Goal: Transaction & Acquisition: Register for event/course

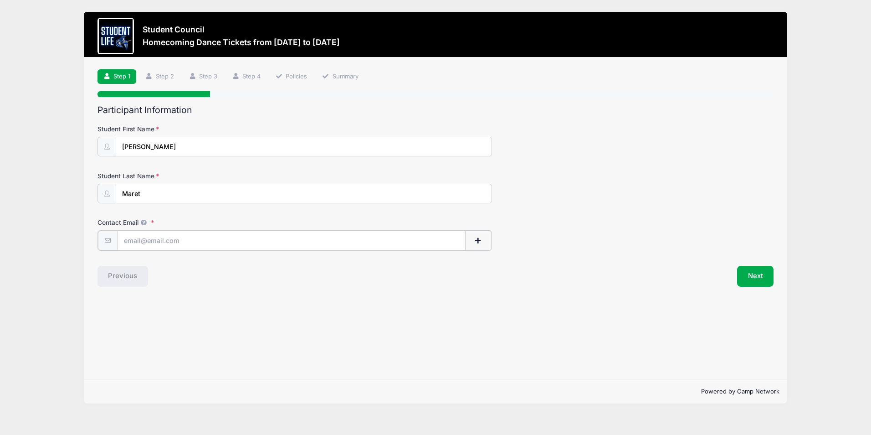
click at [226, 240] on input "Contact Email" at bounding box center [292, 241] width 348 height 20
type input "[EMAIL_ADDRESS][DOMAIN_NAME]"
click at [758, 279] on button "Next" at bounding box center [755, 275] width 37 height 21
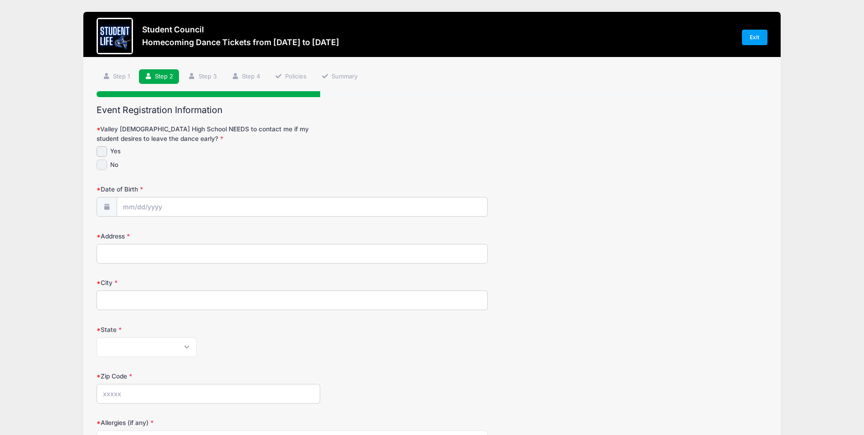
click at [106, 169] on input "No" at bounding box center [102, 164] width 10 height 10
checkbox input "true"
click at [247, 204] on input "Date of Birth" at bounding box center [302, 207] width 371 height 20
click at [299, 202] on input "Date of Birth" at bounding box center [302, 207] width 371 height 20
click at [226, 206] on input "Date of Birth" at bounding box center [302, 207] width 371 height 20
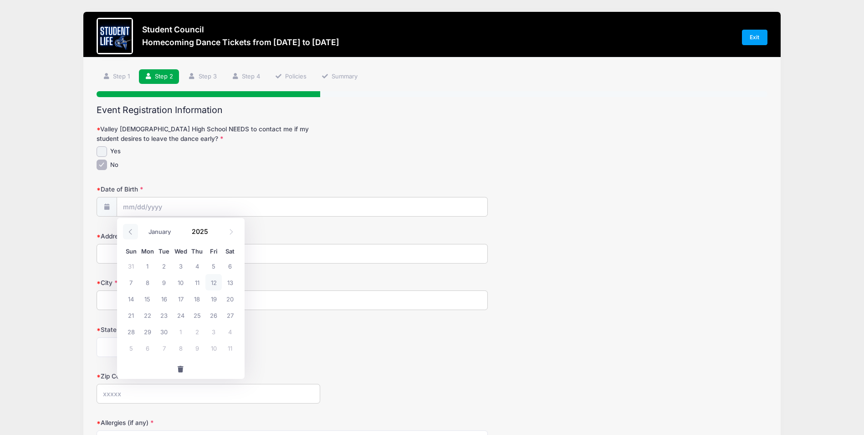
click at [131, 236] on span at bounding box center [130, 231] width 15 height 15
click at [231, 235] on span at bounding box center [231, 231] width 15 height 15
click at [229, 235] on span at bounding box center [231, 231] width 15 height 15
click at [245, 203] on input "Date of Birth" at bounding box center [302, 207] width 371 height 20
click at [245, 208] on input "Date of Birth" at bounding box center [302, 207] width 371 height 20
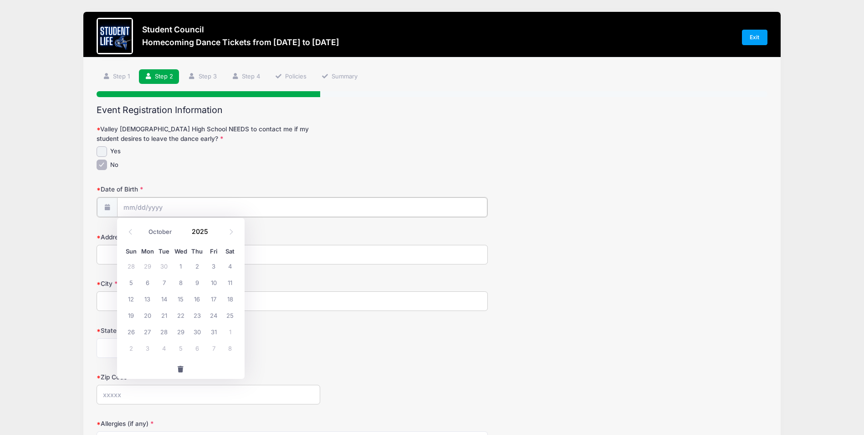
click at [269, 210] on input "Date of Birth" at bounding box center [302, 207] width 371 height 20
click at [273, 213] on input "Date of Birth" at bounding box center [302, 207] width 371 height 20
click at [272, 209] on input "Date of Birth" at bounding box center [302, 207] width 371 height 20
click at [114, 209] on span at bounding box center [107, 207] width 20 height 20
click at [162, 210] on body "Processing Request Please wait... Processing Request Please wait... Processing …" at bounding box center [432, 217] width 864 height 435
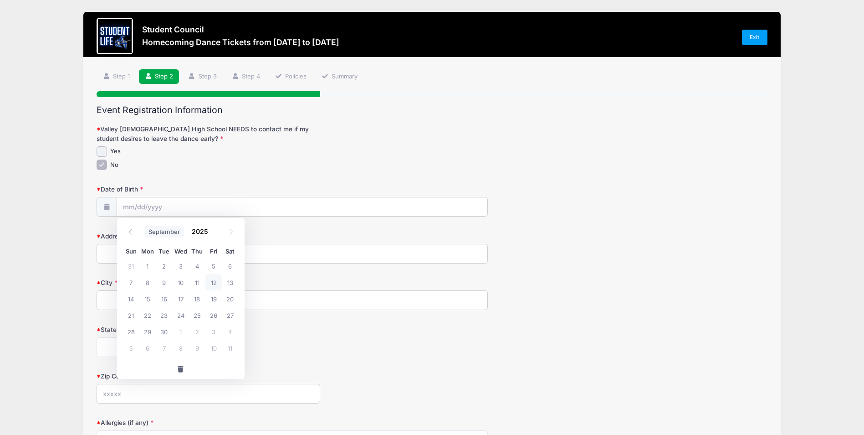
click at [145, 232] on select "January February March April May June July August September October November De…" at bounding box center [164, 232] width 41 height 12
click at [138, 234] on span at bounding box center [130, 231] width 15 height 15
click at [137, 235] on span at bounding box center [130, 231] width 15 height 15
click at [227, 233] on span at bounding box center [231, 231] width 15 height 15
click at [230, 232] on icon at bounding box center [231, 232] width 6 height 6
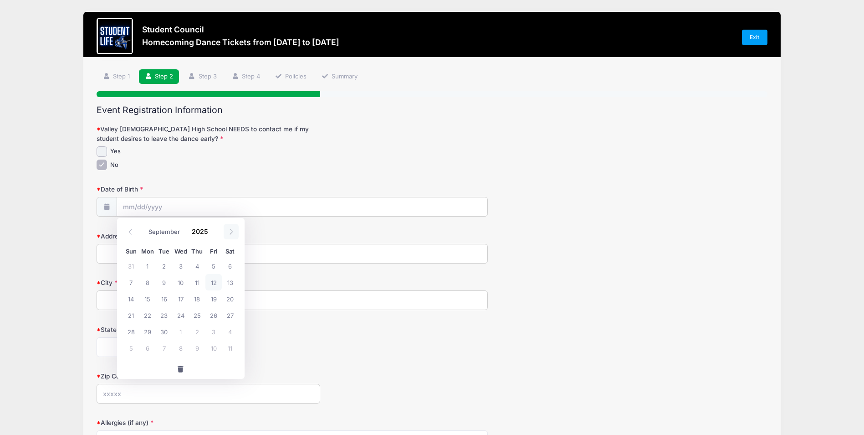
click at [226, 231] on span at bounding box center [231, 231] width 15 height 15
select select "9"
click at [161, 235] on select "January February March April May June July August September October November De…" at bounding box center [164, 232] width 41 height 12
click at [144, 226] on select "January February March April May June July August September October November De…" at bounding box center [164, 232] width 41 height 12
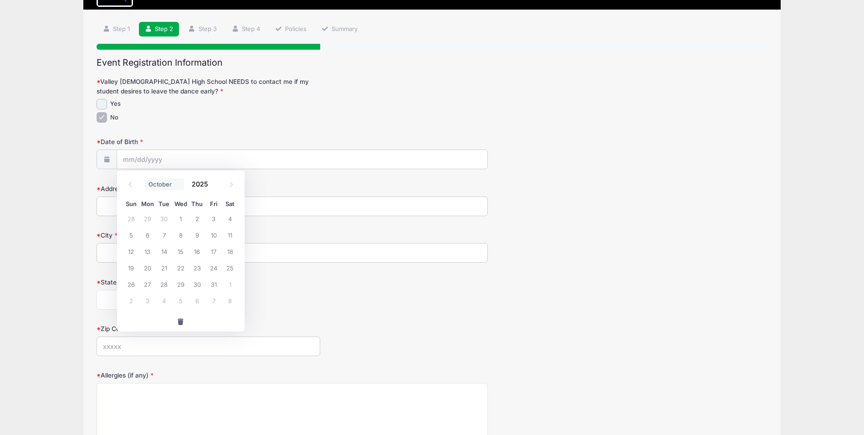
scroll to position [50, 0]
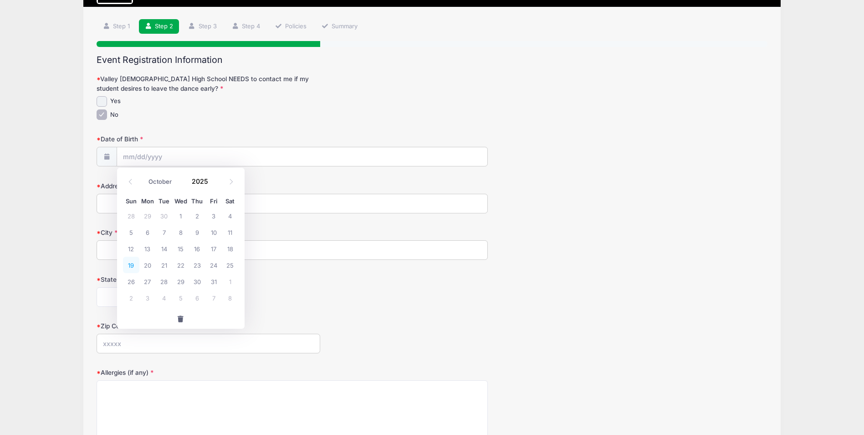
click at [132, 262] on span "19" at bounding box center [131, 264] width 16 height 16
type input "[DATE]"
click at [195, 159] on input "[DATE]" at bounding box center [302, 157] width 371 height 20
click at [188, 167] on input "[DATE]" at bounding box center [302, 157] width 371 height 20
click at [136, 186] on span at bounding box center [130, 181] width 15 height 15
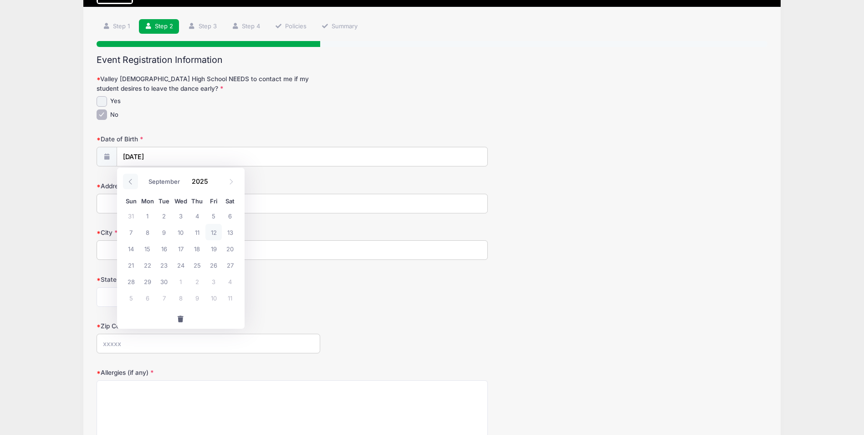
click at [134, 187] on span at bounding box center [130, 181] width 15 height 15
click at [145, 185] on select "January February March April May June July August September October November De…" at bounding box center [164, 181] width 41 height 12
click at [136, 186] on span at bounding box center [130, 181] width 15 height 15
click at [145, 182] on select "January February March April May June July August September October November De…" at bounding box center [164, 181] width 41 height 12
click at [137, 181] on span at bounding box center [130, 181] width 15 height 15
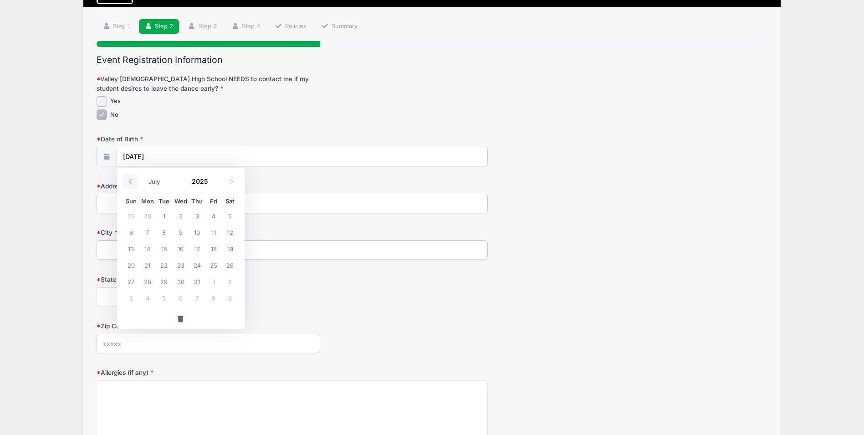
select select "5"
click at [200, 181] on input "2025" at bounding box center [203, 181] width 30 height 14
click at [213, 185] on span at bounding box center [214, 184] width 6 height 7
click at [212, 195] on div "Sun Mon Tue Wed Thu Fri Sat" at bounding box center [181, 201] width 116 height 13
click at [214, 184] on span at bounding box center [214, 184] width 6 height 7
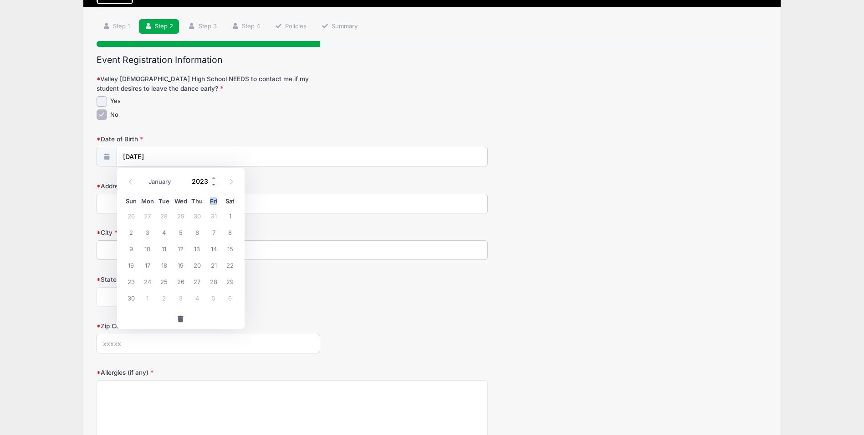
click at [213, 183] on span at bounding box center [214, 184] width 6 height 7
click at [208, 179] on input "2022" at bounding box center [203, 181] width 30 height 14
click at [213, 185] on span at bounding box center [214, 184] width 6 height 7
click at [212, 187] on span at bounding box center [214, 184] width 6 height 7
click at [213, 184] on span at bounding box center [214, 184] width 6 height 7
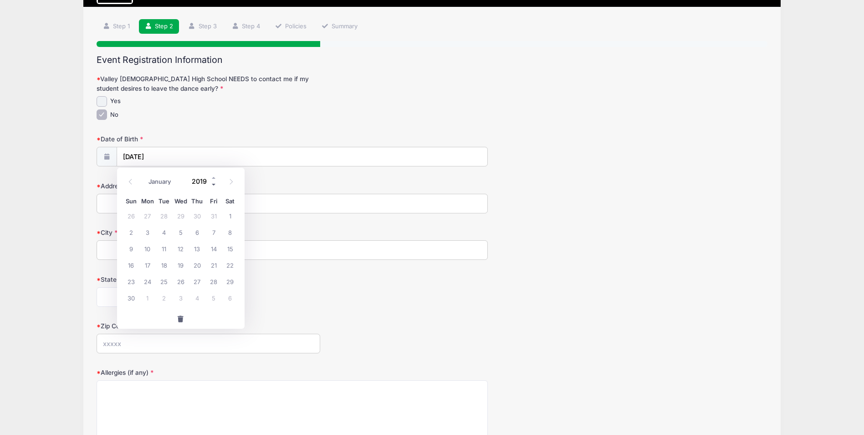
click at [214, 184] on span at bounding box center [214, 184] width 6 height 7
click at [213, 184] on span at bounding box center [214, 184] width 6 height 7
click at [214, 183] on span at bounding box center [214, 184] width 6 height 7
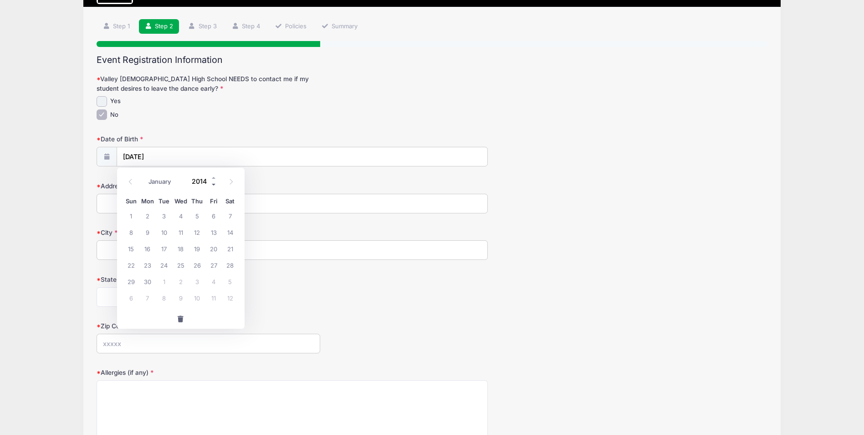
click at [213, 185] on span at bounding box center [214, 184] width 6 height 7
click at [214, 185] on span at bounding box center [214, 184] width 6 height 7
click at [214, 184] on span at bounding box center [214, 184] width 6 height 7
click at [213, 184] on span at bounding box center [214, 184] width 6 height 7
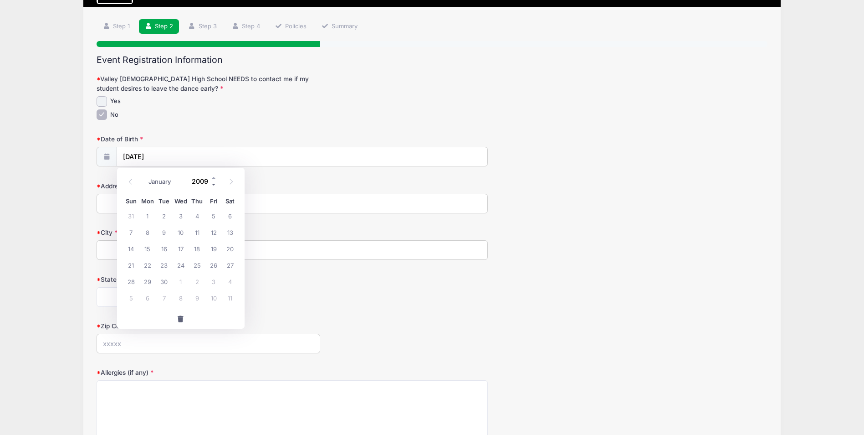
click at [213, 184] on span at bounding box center [214, 184] width 6 height 7
click at [214, 184] on span at bounding box center [214, 184] width 6 height 7
click at [215, 183] on span at bounding box center [214, 184] width 6 height 7
click at [214, 184] on span at bounding box center [214, 184] width 6 height 7
click at [215, 181] on span at bounding box center [214, 184] width 6 height 7
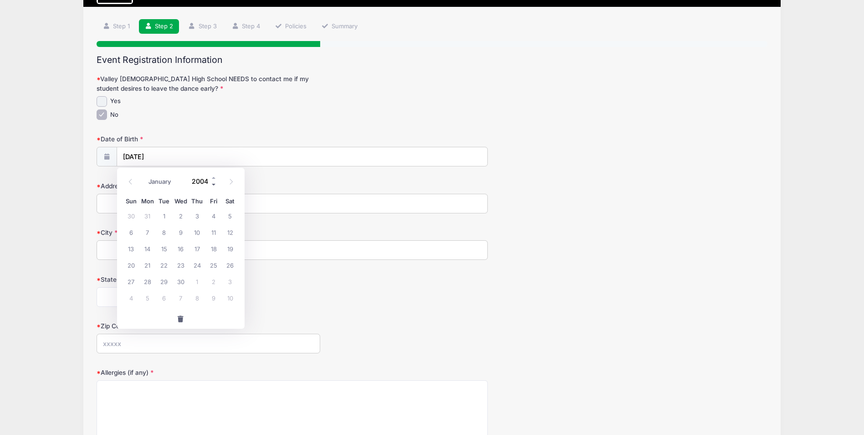
click at [214, 185] on span at bounding box center [214, 184] width 6 height 7
click at [213, 184] on span at bounding box center [214, 184] width 6 height 7
click at [215, 185] on span at bounding box center [214, 184] width 6 height 7
click at [213, 177] on span at bounding box center [214, 177] width 6 height 7
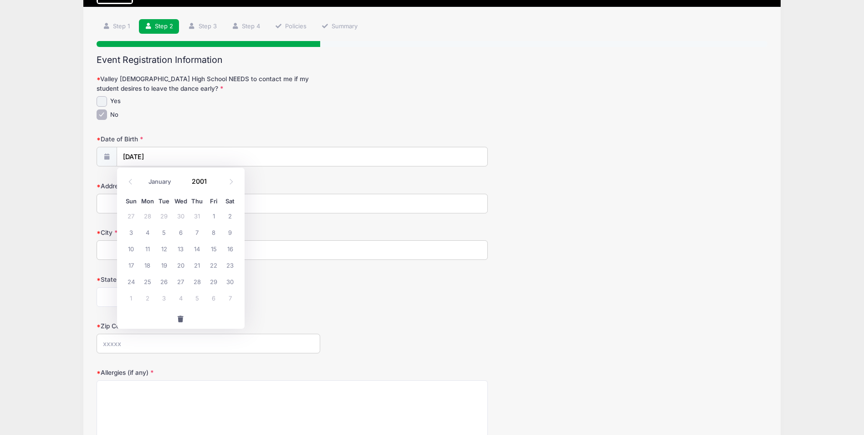
click at [216, 193] on div "Sun Mon Tue Wed Thu Fri Sat 27 28 29 30 31 1 2 3 4 5 6 7 8 9 10 11 12 13 14 15 …" at bounding box center [181, 250] width 128 height 117
click at [213, 177] on span at bounding box center [214, 177] width 6 height 7
click at [214, 184] on span at bounding box center [214, 184] width 6 height 7
click at [215, 183] on span at bounding box center [214, 184] width 6 height 7
click at [213, 184] on span at bounding box center [214, 184] width 6 height 7
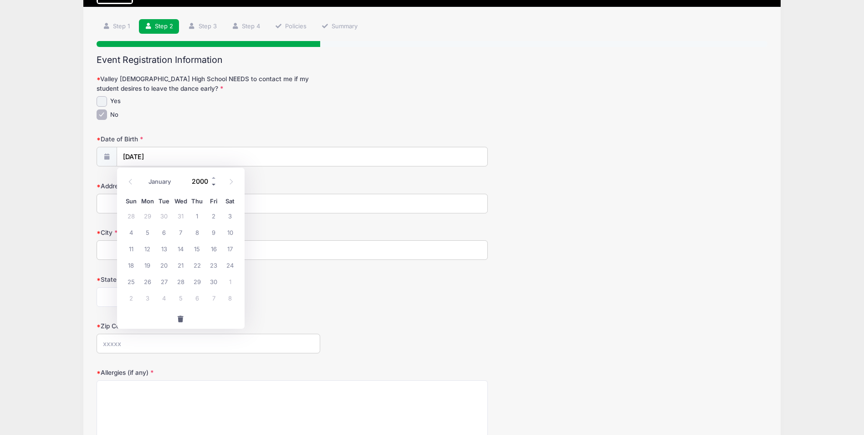
type input "1999"
click at [224, 183] on span at bounding box center [231, 181] width 15 height 15
select select "6"
click at [214, 178] on span at bounding box center [214, 177] width 6 height 7
click at [216, 176] on span at bounding box center [214, 177] width 6 height 7
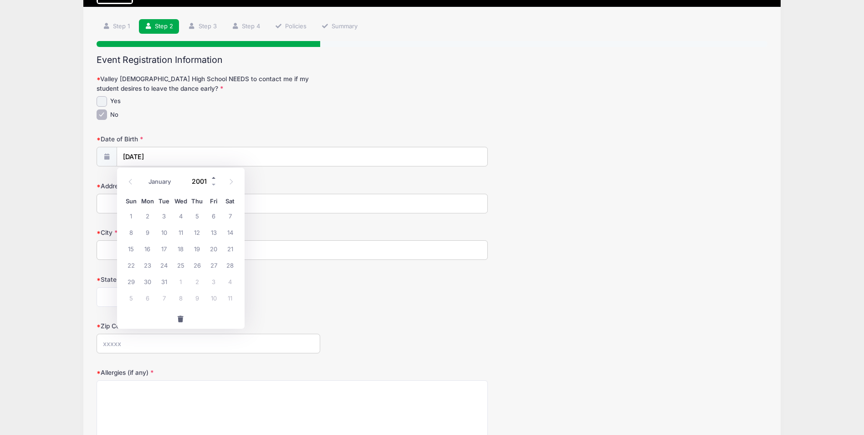
click at [212, 177] on span at bounding box center [214, 177] width 6 height 7
click at [214, 177] on span at bounding box center [214, 177] width 6 height 7
click at [214, 178] on span at bounding box center [214, 177] width 6 height 7
click at [215, 177] on span at bounding box center [214, 177] width 6 height 7
click at [216, 176] on span at bounding box center [214, 177] width 6 height 7
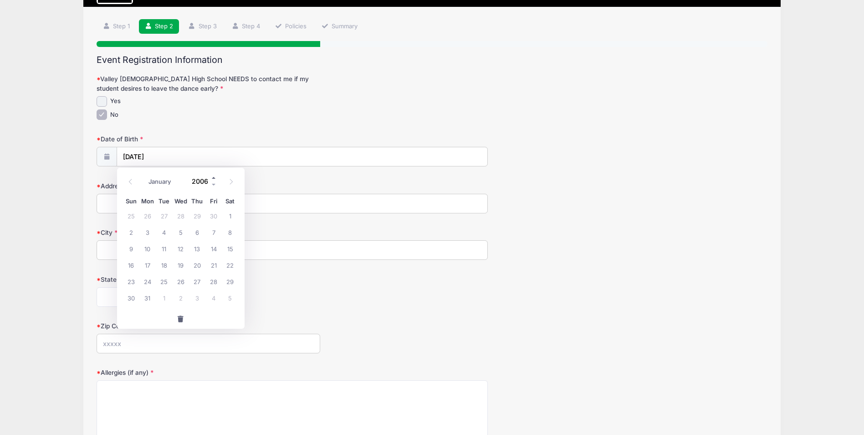
click at [214, 177] on span at bounding box center [214, 177] width 6 height 7
click at [216, 176] on span at bounding box center [214, 177] width 6 height 7
click at [213, 177] on span at bounding box center [214, 177] width 6 height 7
type input "2009"
click at [200, 181] on input "2009" at bounding box center [203, 181] width 30 height 14
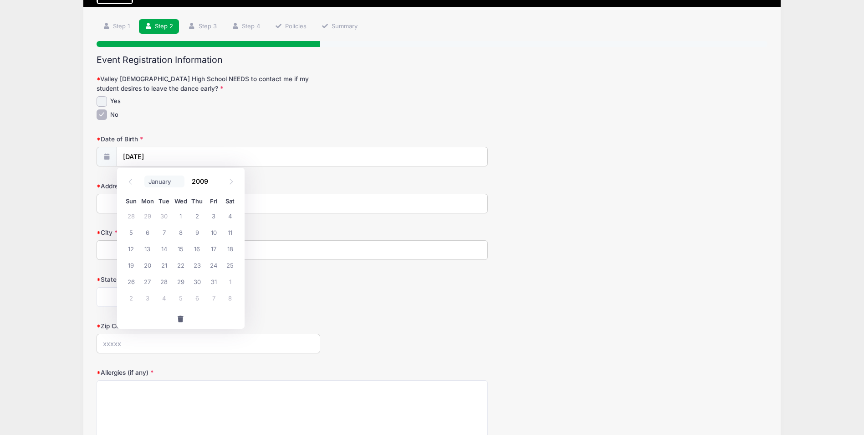
click at [151, 180] on select "January February March April May June July August September October November De…" at bounding box center [164, 181] width 41 height 12
click at [144, 175] on select "January February March April May June July August September October November De…" at bounding box center [164, 181] width 41 height 12
click at [401, 156] on input "[DATE]" at bounding box center [302, 157] width 371 height 20
click at [160, 153] on input "[DATE]" at bounding box center [302, 157] width 371 height 20
click at [203, 185] on input "2009" at bounding box center [203, 181] width 30 height 14
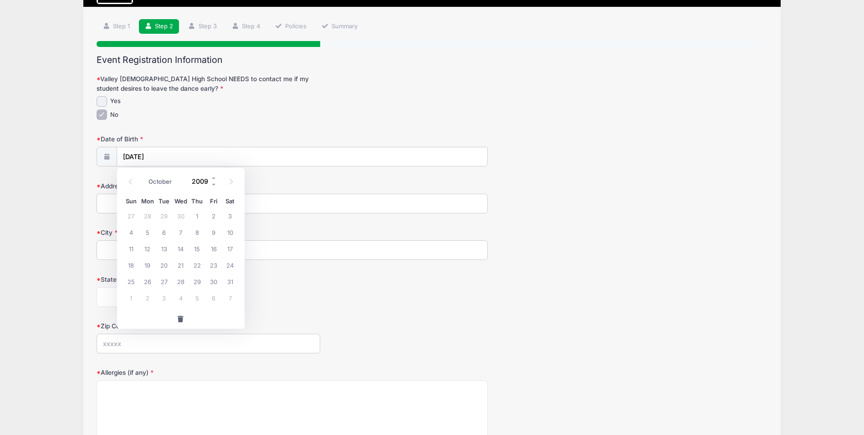
click at [202, 182] on input "2009" at bounding box center [203, 181] width 30 height 14
click at [200, 183] on input "2009" at bounding box center [203, 181] width 30 height 14
click at [164, 181] on select "January February March April May June July August September October November De…" at bounding box center [164, 181] width 41 height 12
select select "7"
click at [144, 175] on select "January February March April May June July August September October November De…" at bounding box center [164, 181] width 41 height 12
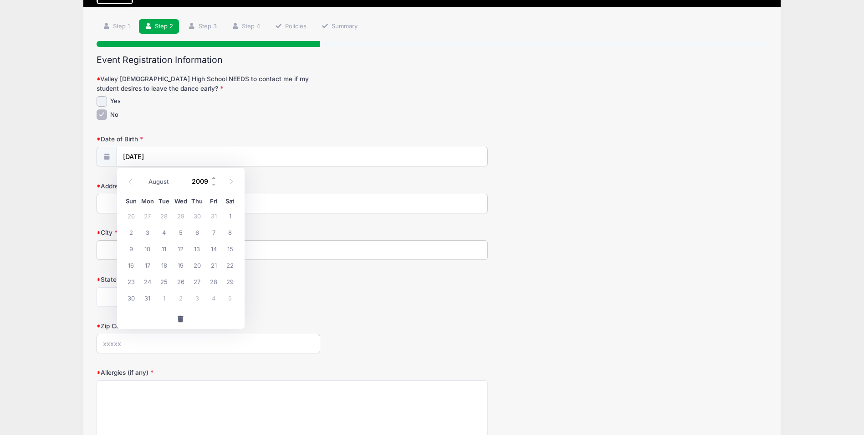
click at [205, 179] on input "2009" at bounding box center [203, 181] width 30 height 14
click at [216, 165] on input "[DATE]" at bounding box center [302, 157] width 371 height 20
click at [215, 177] on span at bounding box center [214, 177] width 6 height 7
click at [215, 176] on span at bounding box center [214, 177] width 6 height 7
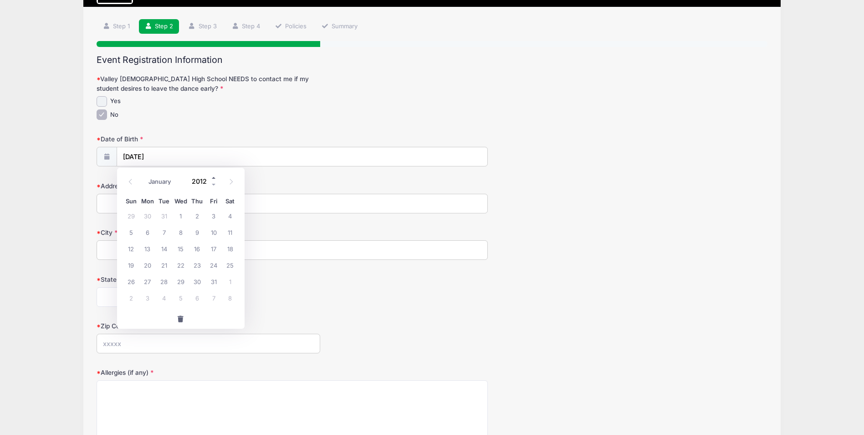
click at [213, 177] on span at bounding box center [214, 177] width 6 height 7
click at [216, 172] on div "January February March April May June July August September October November [D…" at bounding box center [180, 178] width 87 height 15
click at [213, 177] on span at bounding box center [214, 177] width 6 height 7
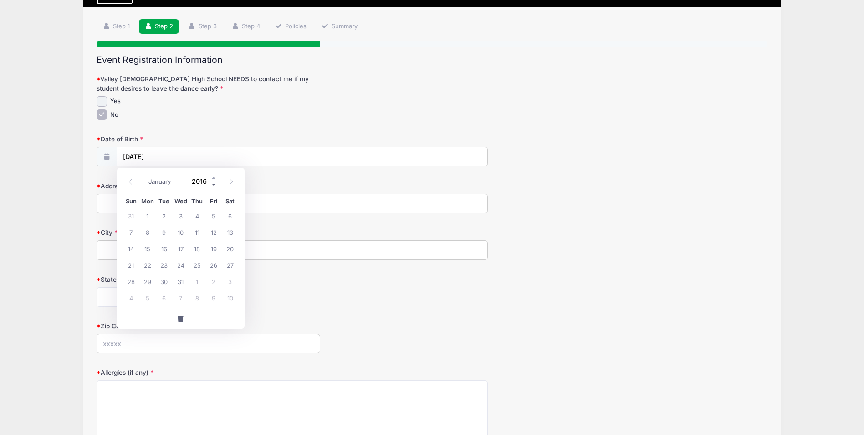
click at [216, 182] on span at bounding box center [214, 184] width 6 height 7
click at [215, 185] on span at bounding box center [214, 184] width 6 height 7
click at [215, 183] on span at bounding box center [214, 184] width 6 height 7
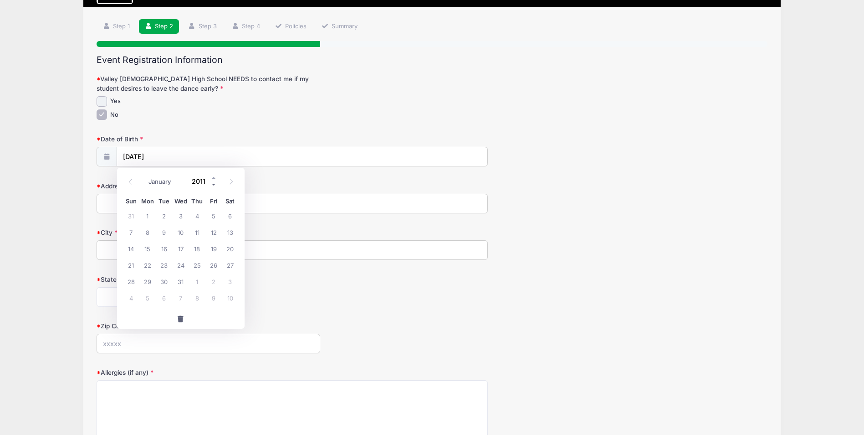
click at [216, 183] on span at bounding box center [214, 184] width 6 height 7
click at [213, 184] on span at bounding box center [214, 184] width 6 height 7
click at [213, 177] on span at bounding box center [214, 177] width 6 height 7
type input "2009"
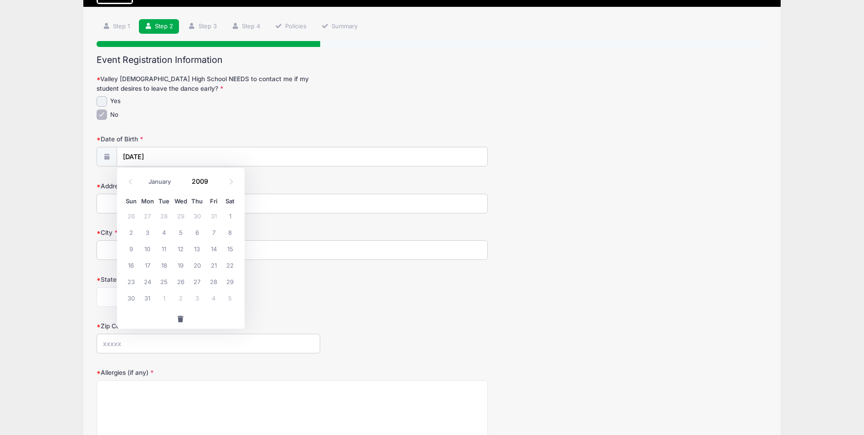
click at [331, 281] on div "State [US_STATE] [US_STATE] [US_STATE] [US_STATE] [US_STATE] Armed Forces Afric…" at bounding box center [432, 291] width 671 height 32
click at [189, 201] on input "Address" at bounding box center [292, 204] width 391 height 20
type input "[STREET_ADDRESS]"
type input "[PERSON_NAME]"
select select "AZ"
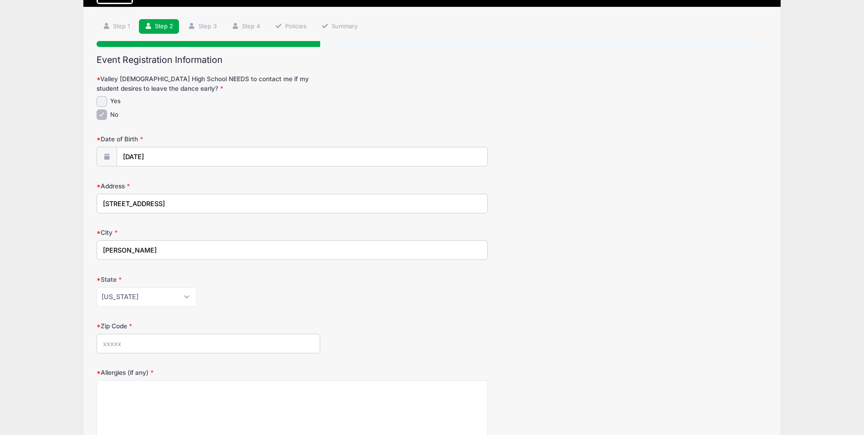
type input "85248"
click at [203, 154] on input "[DATE]" at bounding box center [302, 157] width 371 height 20
type input "2025"
click at [135, 185] on span at bounding box center [130, 181] width 15 height 15
click at [132, 186] on span at bounding box center [130, 181] width 15 height 15
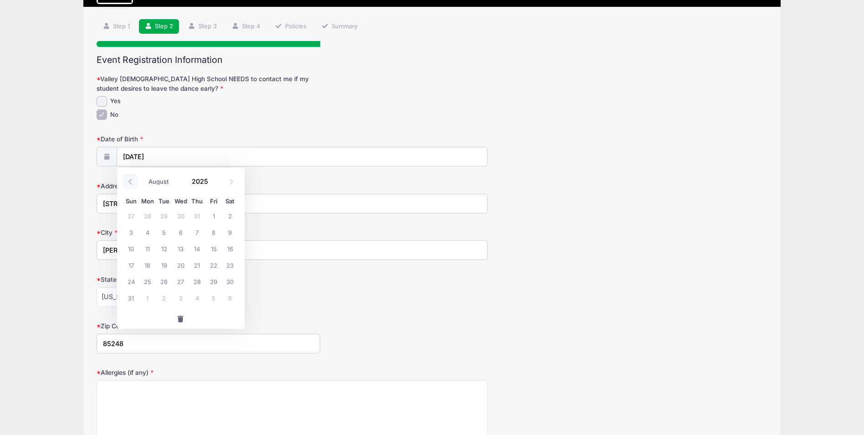
click at [130, 181] on icon at bounding box center [131, 182] width 6 height 6
click at [134, 179] on span at bounding box center [130, 181] width 15 height 15
click at [129, 185] on span at bounding box center [130, 181] width 15 height 15
click at [132, 181] on icon at bounding box center [131, 182] width 6 height 6
click at [224, 189] on div "January February March April May June July August September October November [D…" at bounding box center [181, 181] width 116 height 21
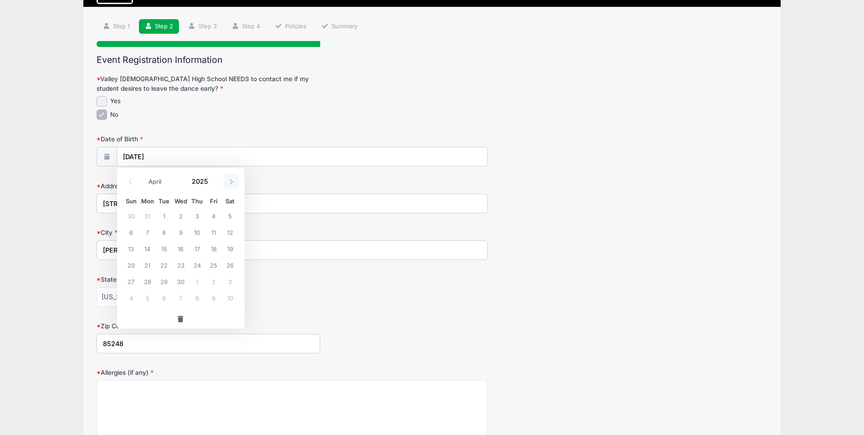
click at [226, 188] on span at bounding box center [231, 181] width 15 height 15
click at [198, 154] on input "[DATE]" at bounding box center [302, 157] width 371 height 20
click at [186, 156] on input "[DATE]" at bounding box center [302, 157] width 371 height 20
click at [161, 157] on input "[DATE]" at bounding box center [302, 157] width 371 height 20
click at [107, 159] on icon at bounding box center [106, 157] width 7 height 6
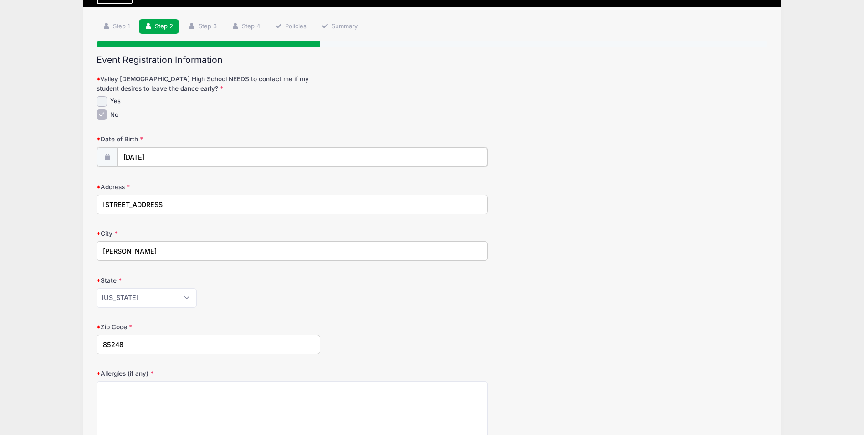
click at [192, 162] on body "Processing Request Please wait... Processing Request Please wait... Processing …" at bounding box center [432, 167] width 864 height 435
select select "9"
click at [210, 180] on input "2025" at bounding box center [203, 181] width 30 height 14
click at [213, 184] on span at bounding box center [214, 184] width 6 height 7
click at [214, 187] on span at bounding box center [214, 184] width 6 height 7
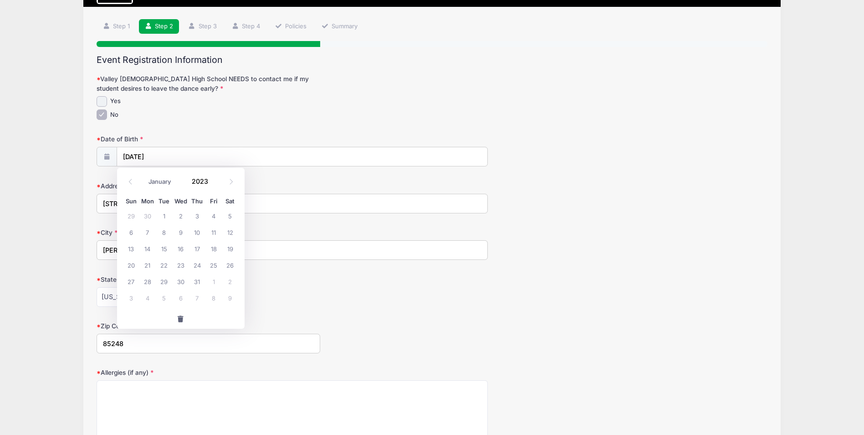
click at [218, 195] on div "Sun Mon Tue Wed Thu Fri Sat" at bounding box center [181, 201] width 116 height 13
click at [213, 184] on span at bounding box center [214, 184] width 6 height 7
type input "2022"
click at [224, 187] on span at bounding box center [231, 181] width 15 height 15
select select "10"
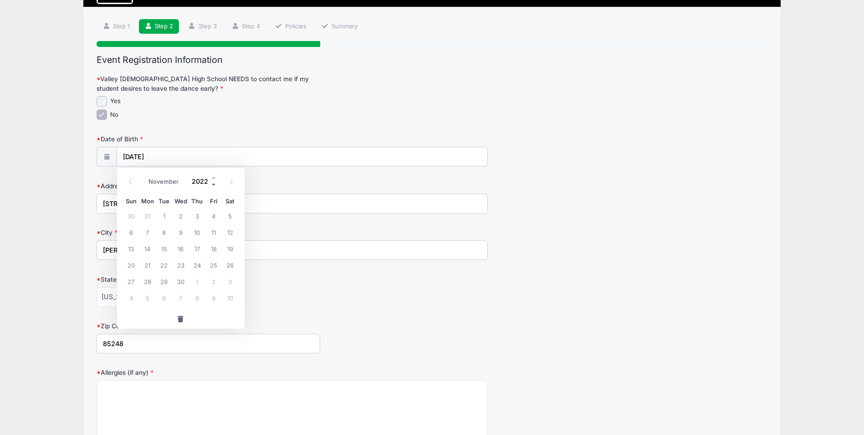
click at [213, 184] on span at bounding box center [214, 184] width 6 height 7
click at [213, 185] on span at bounding box center [214, 184] width 6 height 7
click at [213, 184] on span at bounding box center [214, 184] width 6 height 7
click at [212, 187] on span at bounding box center [214, 184] width 6 height 7
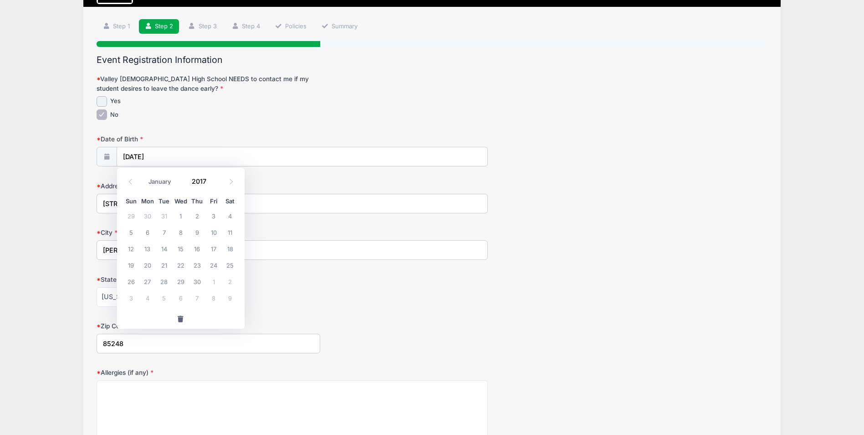
click at [212, 190] on div "January February March April May June July August September October November [D…" at bounding box center [181, 181] width 116 height 21
click at [214, 190] on div "January February March April May June July August September October November [D…" at bounding box center [181, 181] width 116 height 21
click at [213, 195] on div "Sun Mon Tue Wed Thu Fri Sat" at bounding box center [181, 201] width 116 height 13
click at [214, 187] on span at bounding box center [214, 184] width 6 height 7
click at [215, 186] on span at bounding box center [214, 184] width 6 height 7
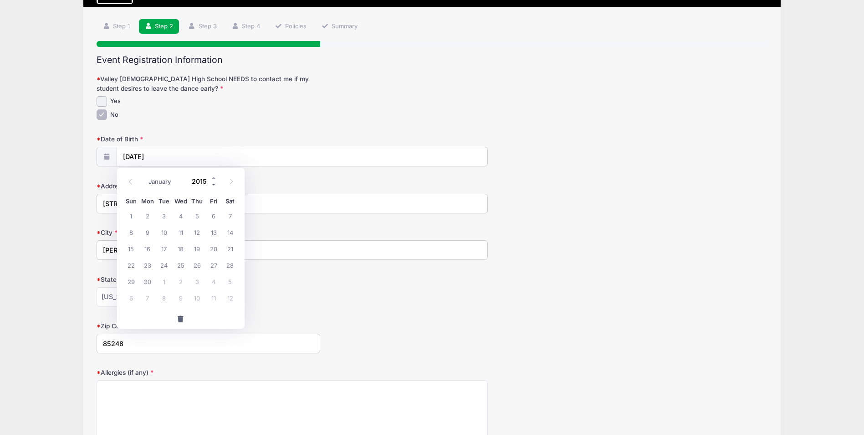
click at [213, 185] on span at bounding box center [214, 184] width 6 height 7
click at [213, 184] on span at bounding box center [214, 184] width 6 height 7
click at [208, 183] on input "2012" at bounding box center [203, 181] width 30 height 14
click at [213, 185] on span at bounding box center [214, 184] width 6 height 7
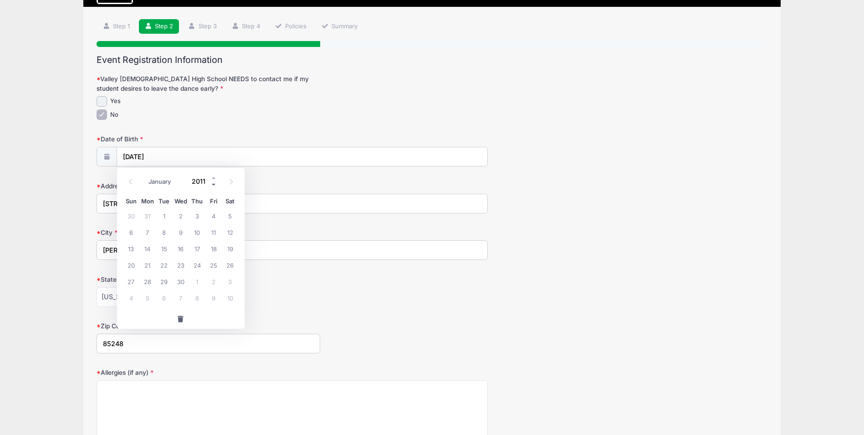
click at [213, 184] on span at bounding box center [214, 184] width 6 height 7
click at [215, 184] on span at bounding box center [214, 184] width 6 height 7
type input "2009"
click at [324, 297] on div "[US_STATE] [US_STATE] [US_STATE] [US_STATE] [US_STATE] Armed Forces Africa Arme…" at bounding box center [292, 297] width 391 height 20
click at [236, 393] on textarea "Allergies (if any)" at bounding box center [292, 409] width 391 height 59
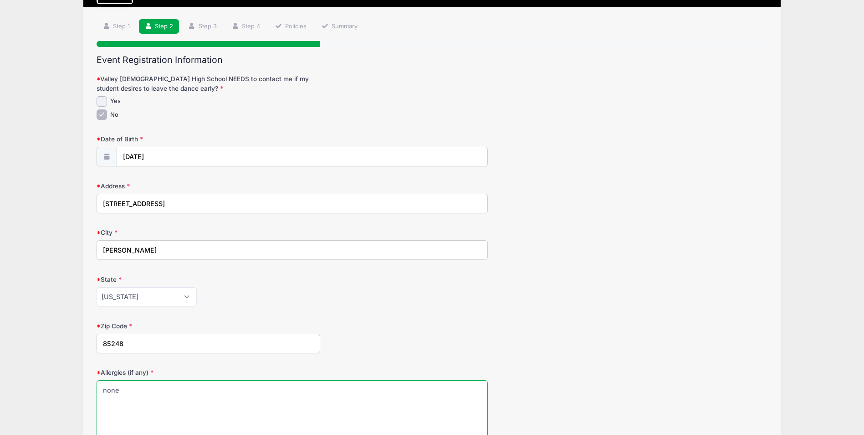
type textarea "none"
click at [234, 157] on input "[DATE]" at bounding box center [302, 157] width 371 height 20
type input "2025"
click at [117, 149] on input "[DATE]" at bounding box center [302, 157] width 371 height 20
click at [110, 160] on span at bounding box center [107, 157] width 20 height 20
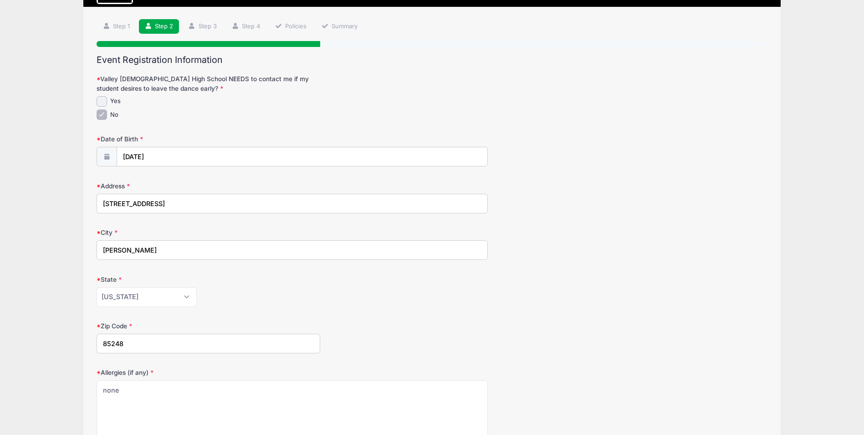
click at [111, 161] on span at bounding box center [107, 157] width 20 height 20
click at [114, 160] on span at bounding box center [107, 157] width 20 height 20
click at [149, 164] on body "Processing Request Please wait... Processing Request Please wait... Processing …" at bounding box center [432, 167] width 864 height 435
click at [188, 157] on input "[DATE]" at bounding box center [302, 157] width 371 height 20
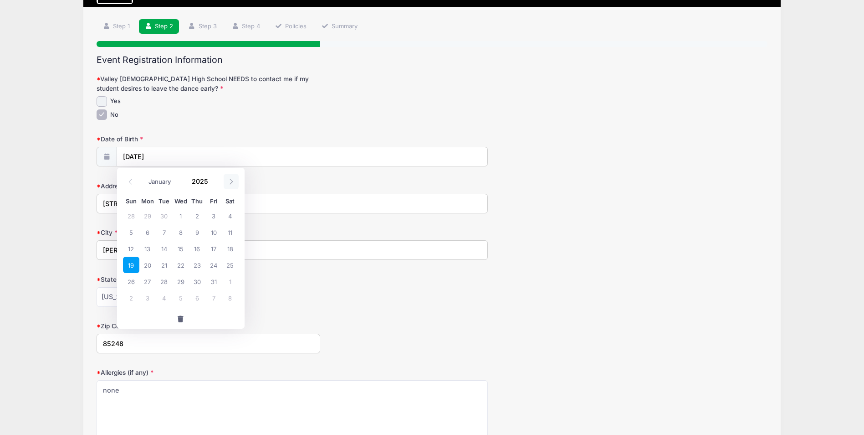
click at [231, 186] on span at bounding box center [231, 181] width 15 height 15
click at [233, 185] on span at bounding box center [231, 181] width 15 height 15
select select "11"
click at [235, 177] on span at bounding box center [231, 181] width 15 height 15
type input "2026"
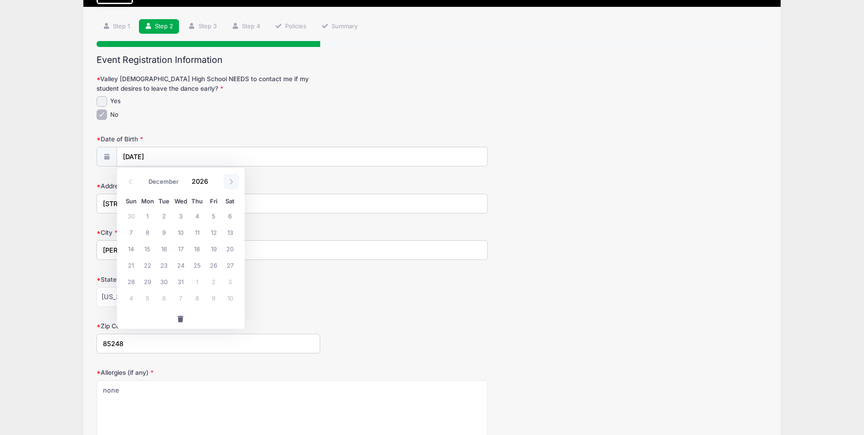
select select "0"
click at [135, 181] on span at bounding box center [130, 181] width 15 height 15
type input "2025"
click at [134, 185] on span at bounding box center [130, 181] width 15 height 15
click at [229, 179] on icon at bounding box center [231, 182] width 6 height 6
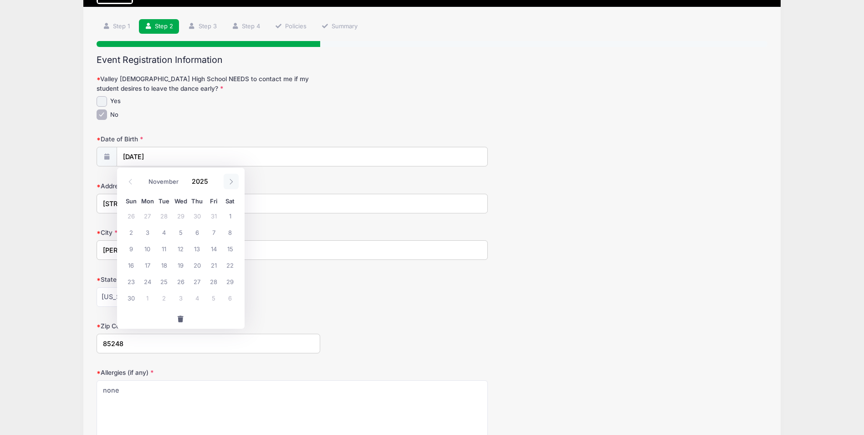
select select "11"
click at [198, 181] on input "2025" at bounding box center [203, 181] width 30 height 14
click at [213, 187] on span at bounding box center [214, 184] width 6 height 7
click at [213, 184] on span at bounding box center [214, 184] width 6 height 7
click at [214, 184] on span at bounding box center [214, 184] width 6 height 7
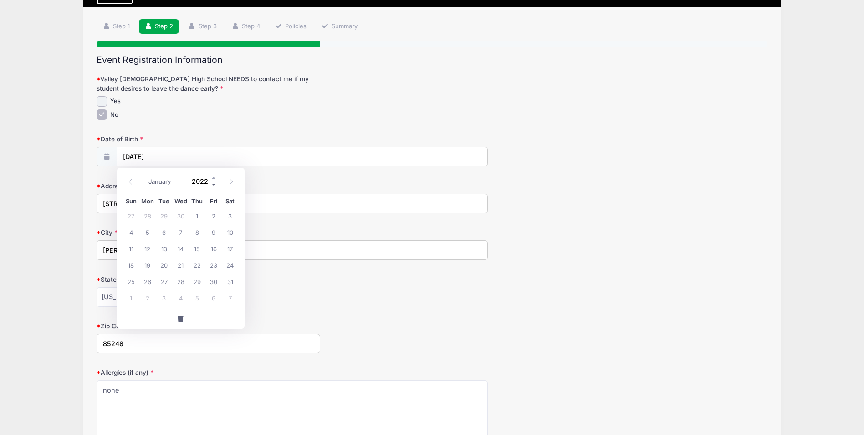
click at [213, 185] on span at bounding box center [214, 184] width 6 height 7
click at [214, 185] on span at bounding box center [214, 184] width 6 height 7
click at [216, 178] on span at bounding box center [214, 177] width 6 height 7
click at [216, 182] on span at bounding box center [214, 184] width 6 height 7
click at [215, 185] on span at bounding box center [214, 184] width 6 height 7
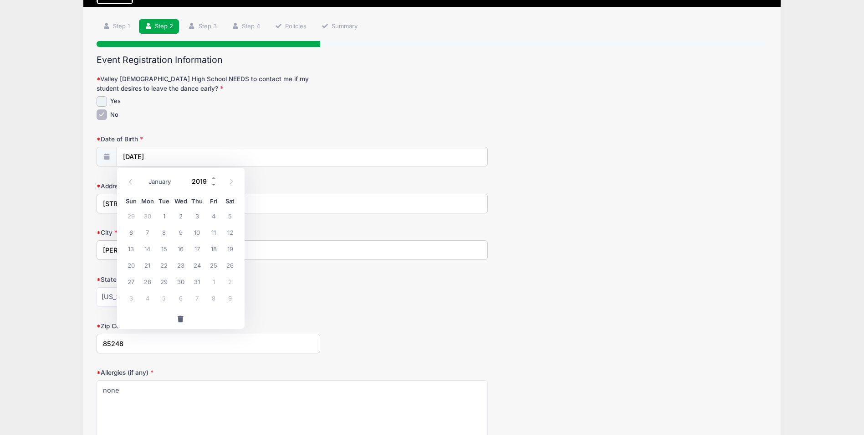
click at [214, 184] on span at bounding box center [214, 184] width 6 height 7
click at [213, 184] on span at bounding box center [214, 184] width 6 height 7
click at [215, 183] on span at bounding box center [214, 184] width 6 height 7
click at [216, 181] on span at bounding box center [214, 184] width 6 height 7
click at [215, 181] on span at bounding box center [214, 184] width 6 height 7
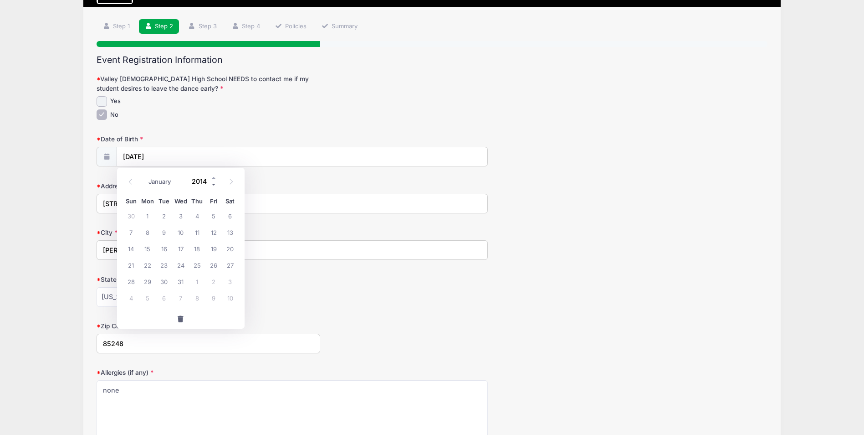
click at [213, 184] on span at bounding box center [214, 184] width 6 height 7
click at [230, 180] on icon at bounding box center [231, 182] width 6 height 6
type input "2013"
select select "0"
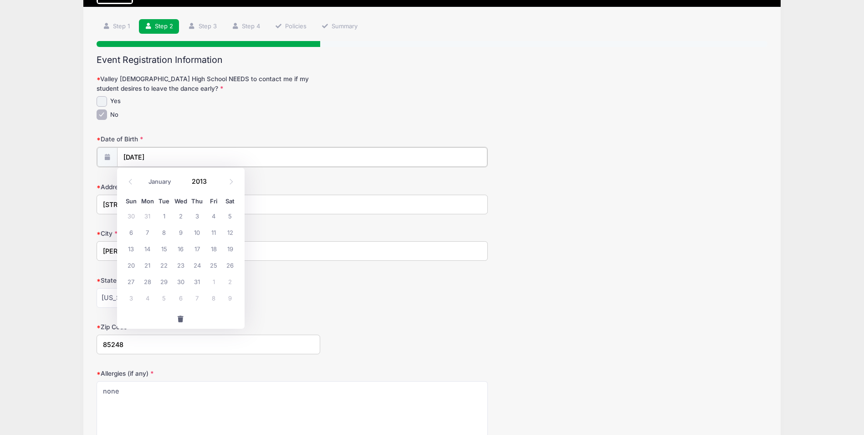
click at [167, 154] on input "[DATE]" at bounding box center [302, 157] width 371 height 20
click at [108, 158] on icon at bounding box center [106, 157] width 7 height 6
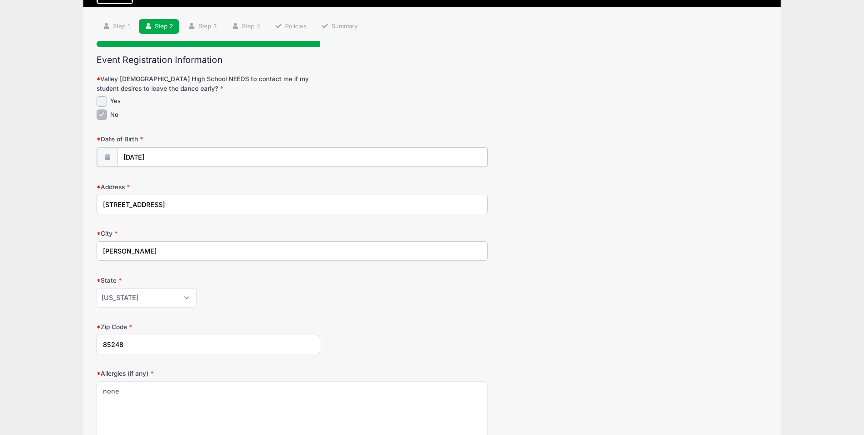
type input "2025"
click at [154, 158] on input "[DATE]" at bounding box center [302, 157] width 371 height 20
click at [166, 157] on input "[DATE]" at bounding box center [302, 157] width 371 height 20
click at [134, 182] on span at bounding box center [130, 181] width 15 height 15
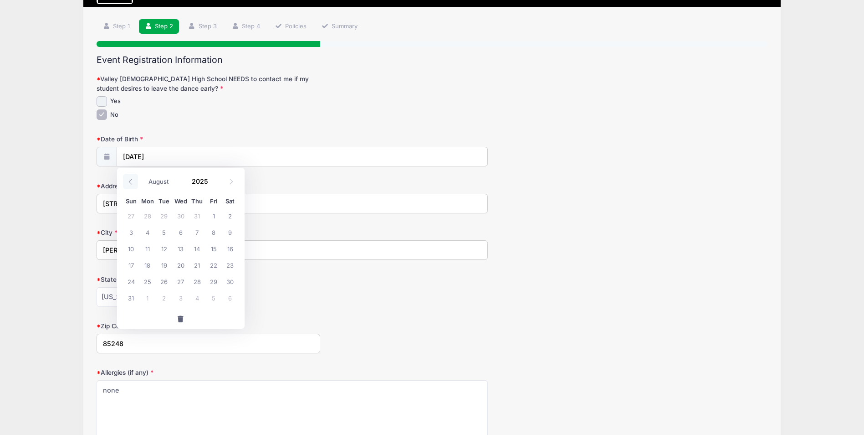
click at [134, 182] on span at bounding box center [130, 181] width 15 height 15
click at [131, 179] on icon at bounding box center [129, 181] width 3 height 5
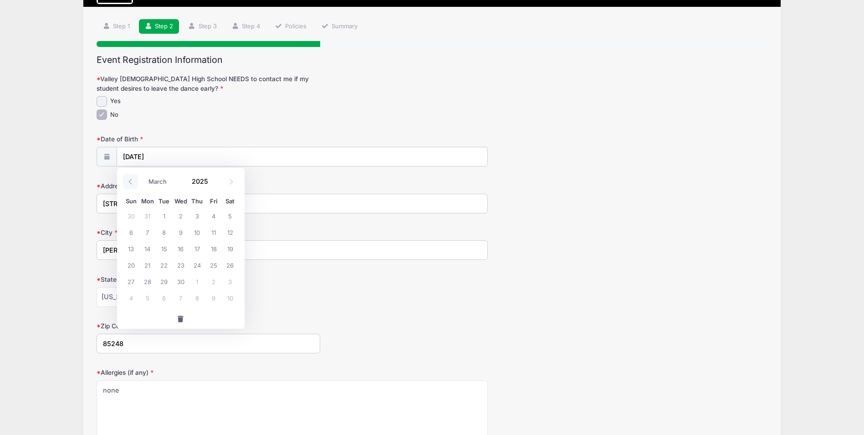
click at [131, 179] on icon at bounding box center [129, 181] width 3 height 5
select select "0"
click at [131, 179] on icon at bounding box center [129, 181] width 3 height 5
type input "2024"
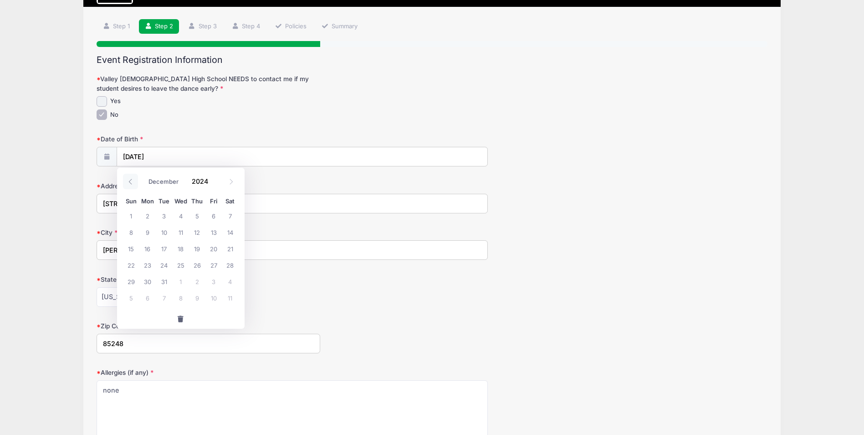
click at [131, 179] on icon at bounding box center [129, 181] width 3 height 5
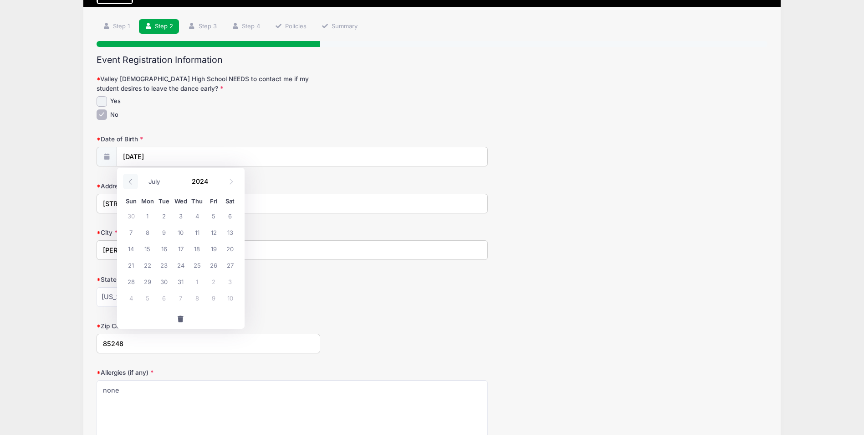
click at [131, 180] on icon at bounding box center [131, 182] width 6 height 6
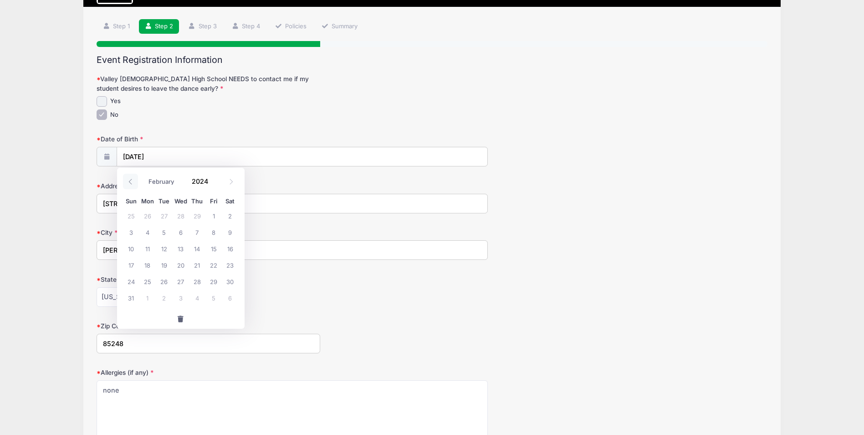
click at [131, 180] on icon at bounding box center [131, 182] width 6 height 6
select select "0"
click at [131, 180] on icon at bounding box center [131, 182] width 6 height 6
type input "2023"
click at [131, 180] on icon at bounding box center [131, 182] width 6 height 6
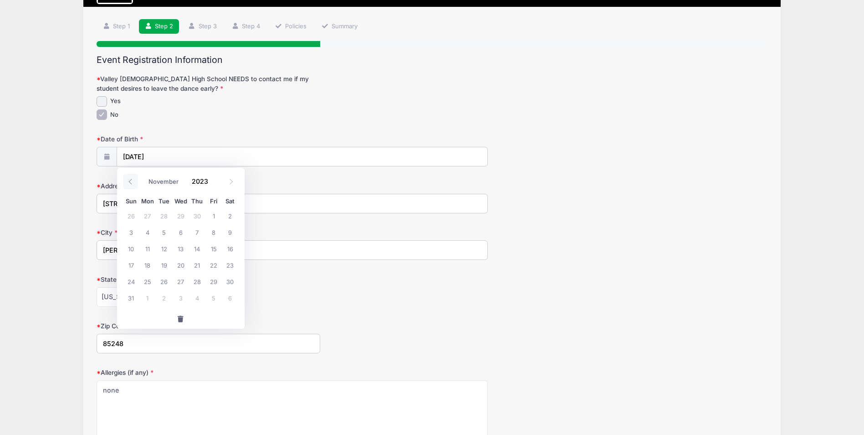
click at [131, 180] on icon at bounding box center [131, 182] width 6 height 6
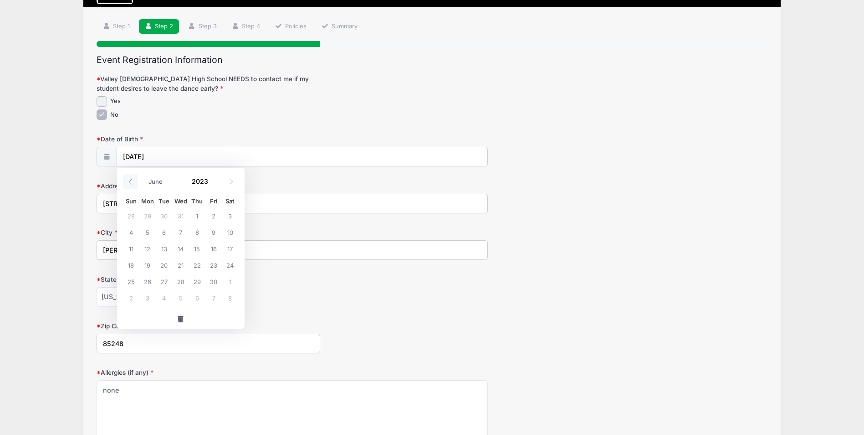
click at [131, 180] on icon at bounding box center [131, 182] width 6 height 6
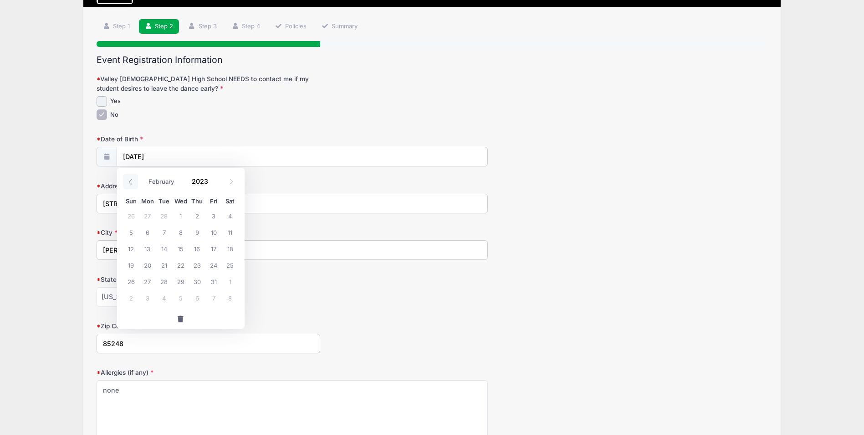
select select "0"
click at [131, 180] on icon at bounding box center [131, 182] width 6 height 6
type input "2022"
click at [131, 180] on icon at bounding box center [131, 182] width 6 height 6
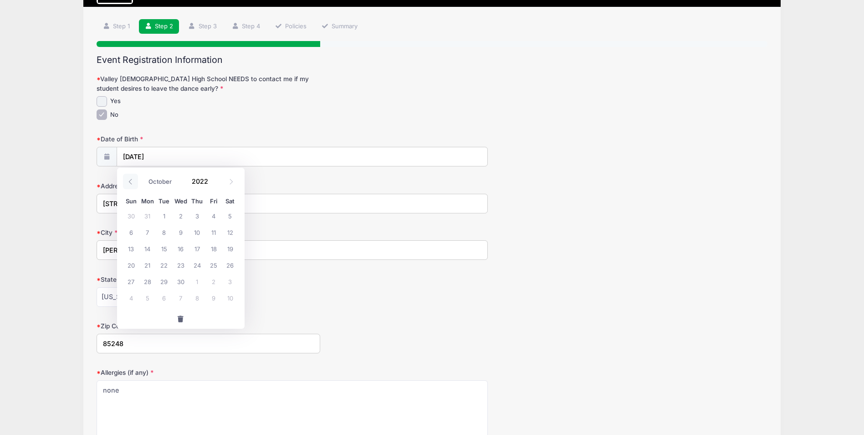
click at [131, 180] on icon at bounding box center [131, 182] width 6 height 6
click at [132, 180] on icon at bounding box center [131, 182] width 6 height 6
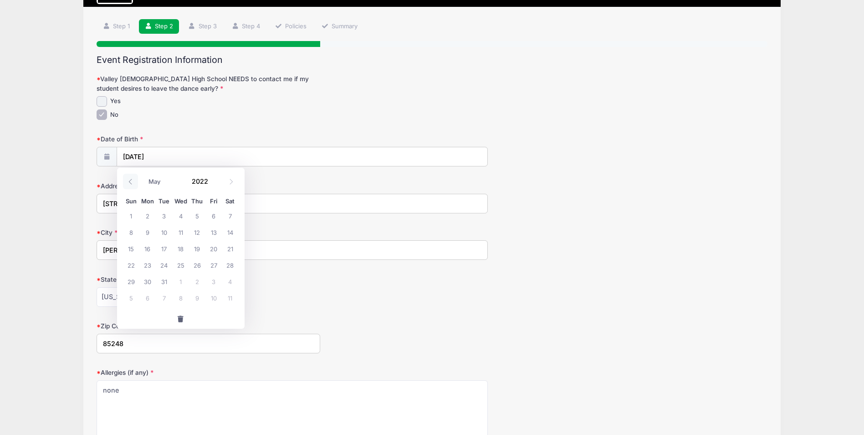
click at [132, 181] on icon at bounding box center [131, 182] width 6 height 6
select select "0"
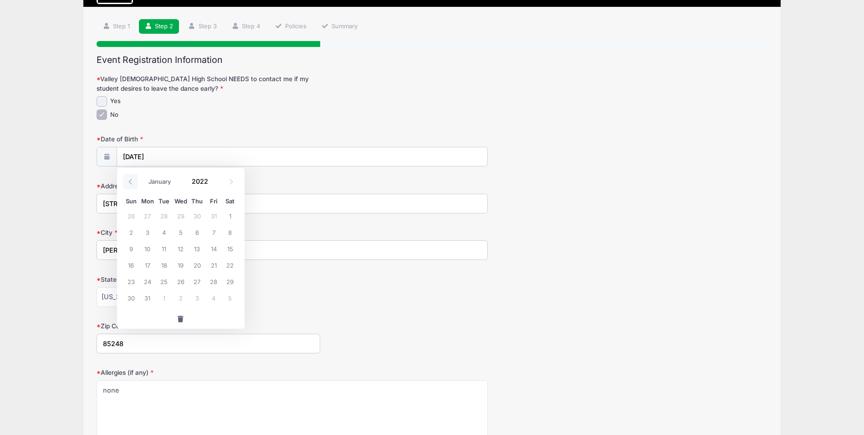
click at [132, 181] on icon at bounding box center [131, 182] width 6 height 6
type input "2021"
click at [132, 181] on icon at bounding box center [131, 182] width 6 height 6
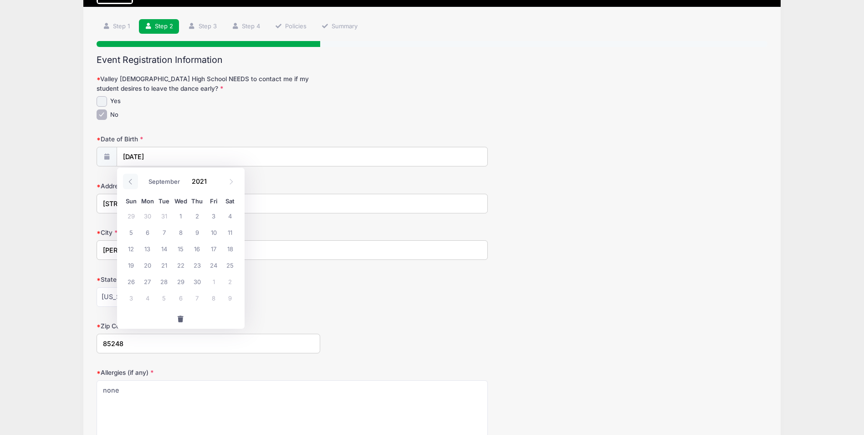
click at [132, 181] on icon at bounding box center [131, 182] width 6 height 6
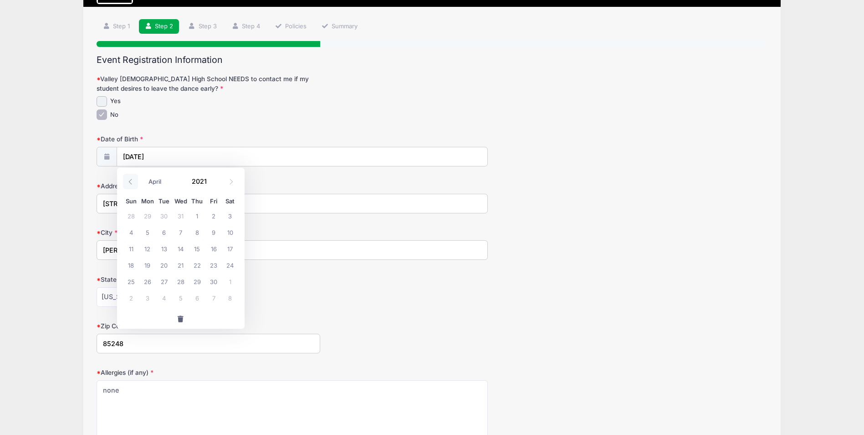
click at [132, 181] on icon at bounding box center [131, 182] width 6 height 6
select select "0"
click at [132, 181] on icon at bounding box center [131, 182] width 6 height 6
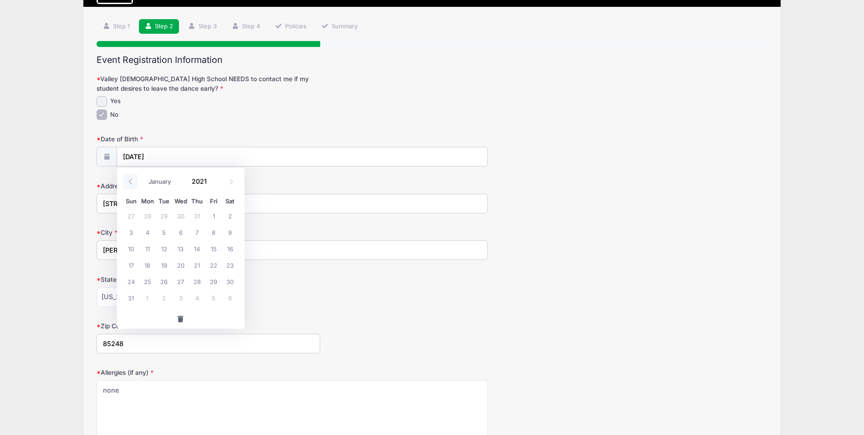
type input "2020"
click at [132, 181] on icon at bounding box center [131, 182] width 6 height 6
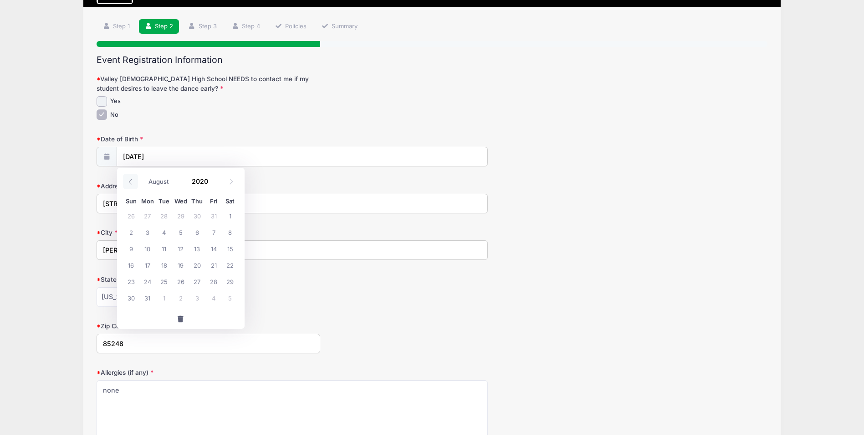
click at [132, 181] on icon at bounding box center [131, 182] width 6 height 6
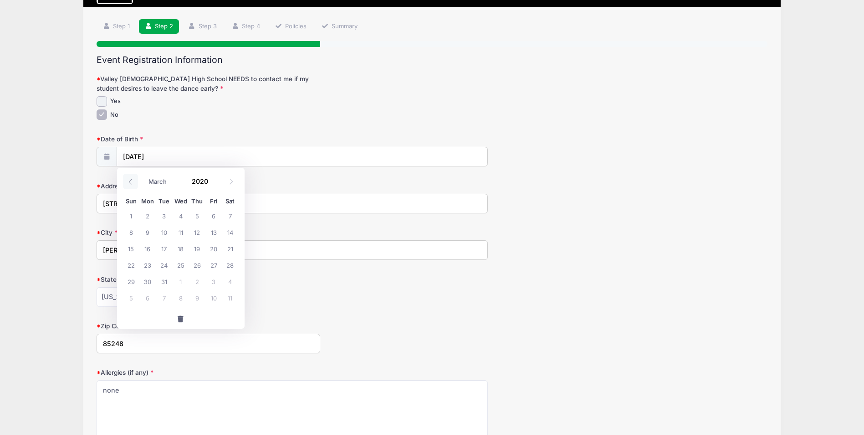
click at [132, 181] on icon at bounding box center [131, 182] width 6 height 6
select select "0"
click at [132, 181] on icon at bounding box center [131, 182] width 6 height 6
type input "2019"
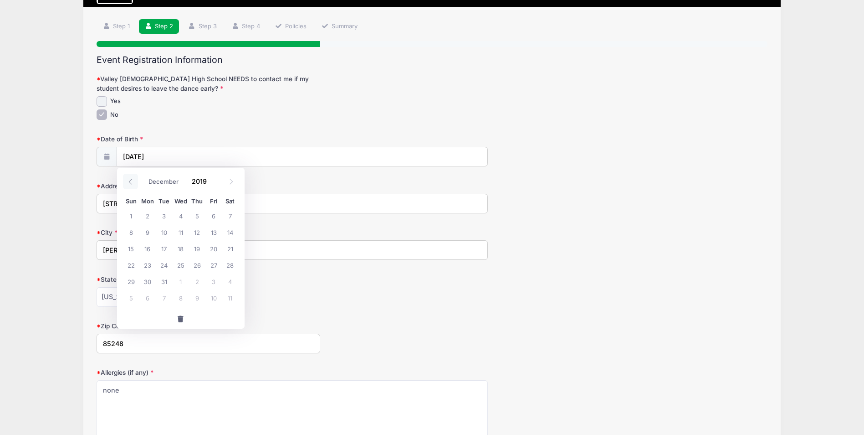
click at [132, 181] on icon at bounding box center [131, 182] width 6 height 6
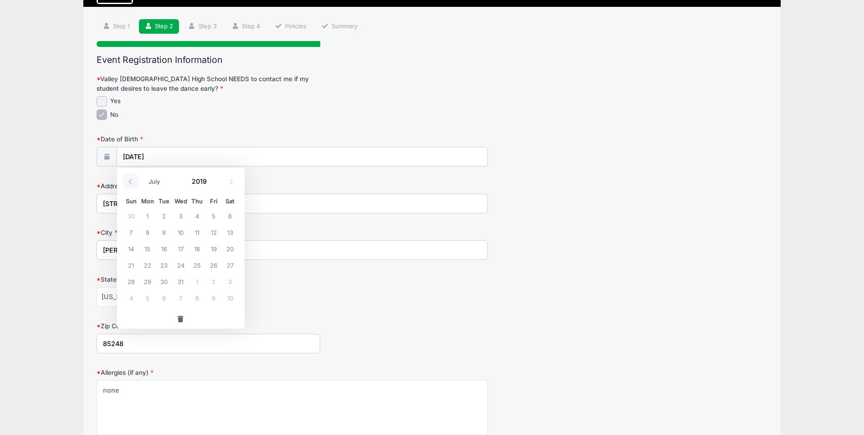
click at [132, 181] on icon at bounding box center [131, 182] width 6 height 6
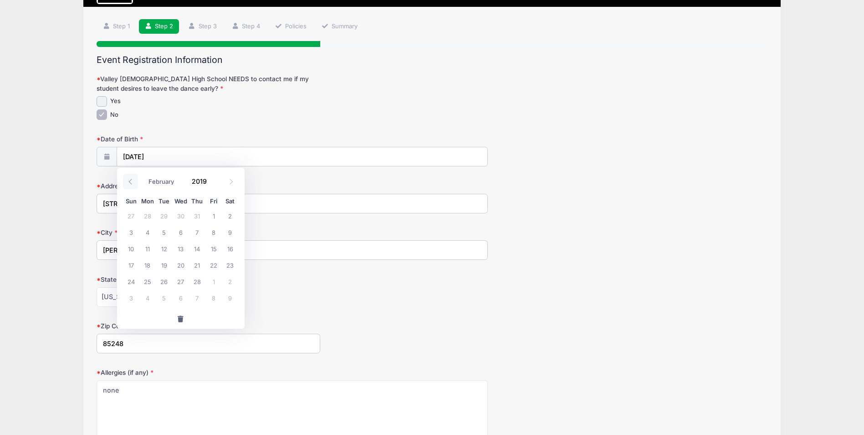
click at [132, 181] on icon at bounding box center [131, 182] width 6 height 6
select select "0"
click at [132, 181] on icon at bounding box center [131, 182] width 6 height 6
type input "2018"
click at [132, 181] on icon at bounding box center [131, 182] width 6 height 6
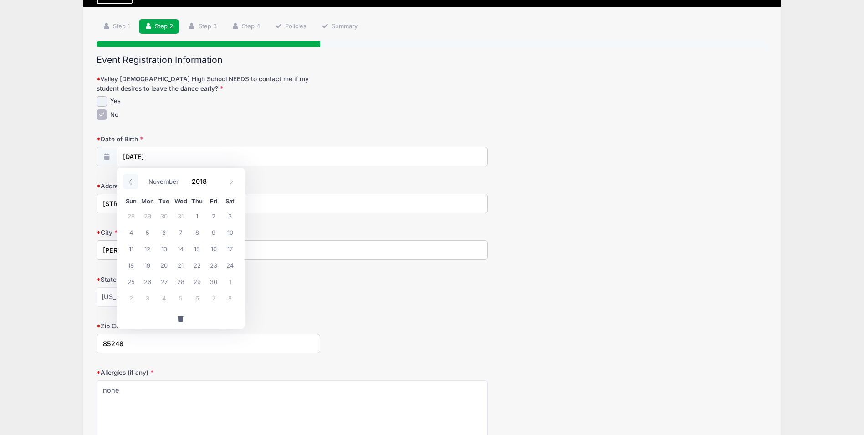
click at [132, 181] on icon at bounding box center [131, 182] width 6 height 6
click at [132, 182] on icon at bounding box center [131, 182] width 6 height 6
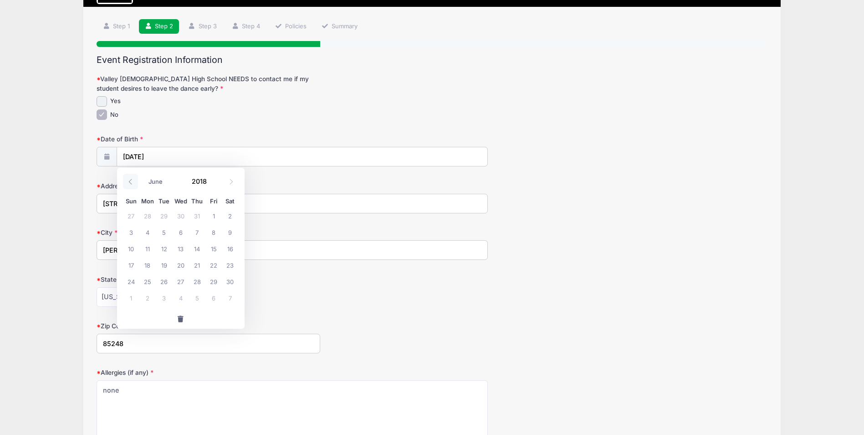
click at [132, 182] on icon at bounding box center [131, 182] width 6 height 6
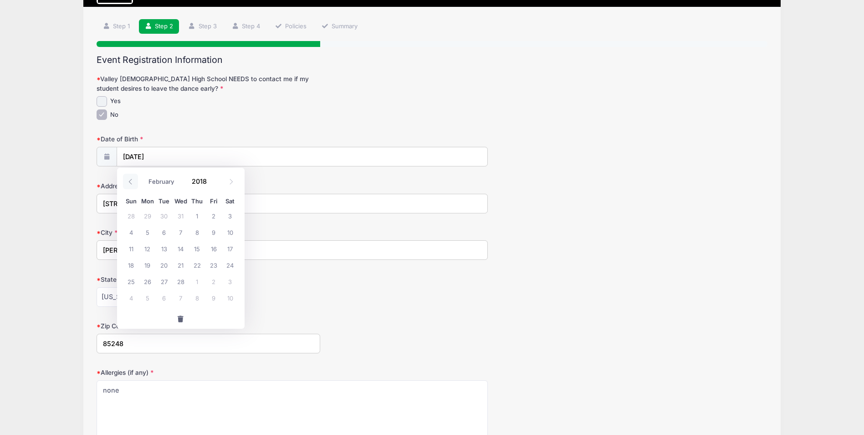
select select "0"
click at [132, 182] on icon at bounding box center [131, 182] width 6 height 6
type input "2017"
click at [132, 182] on icon at bounding box center [131, 182] width 6 height 6
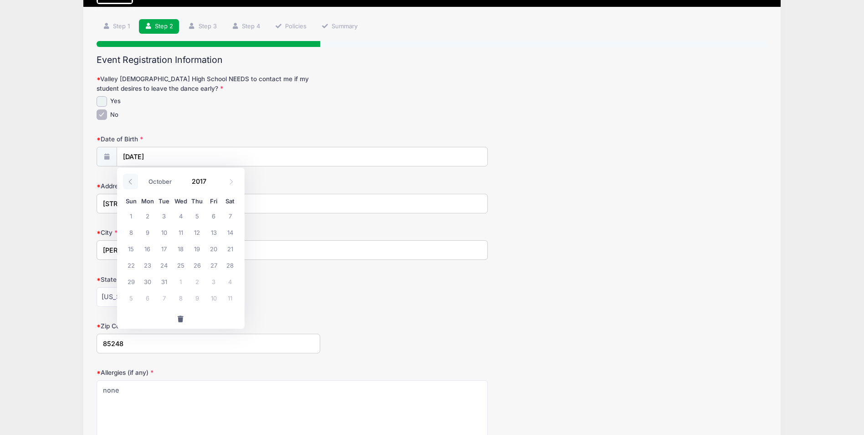
click at [132, 182] on icon at bounding box center [131, 182] width 6 height 6
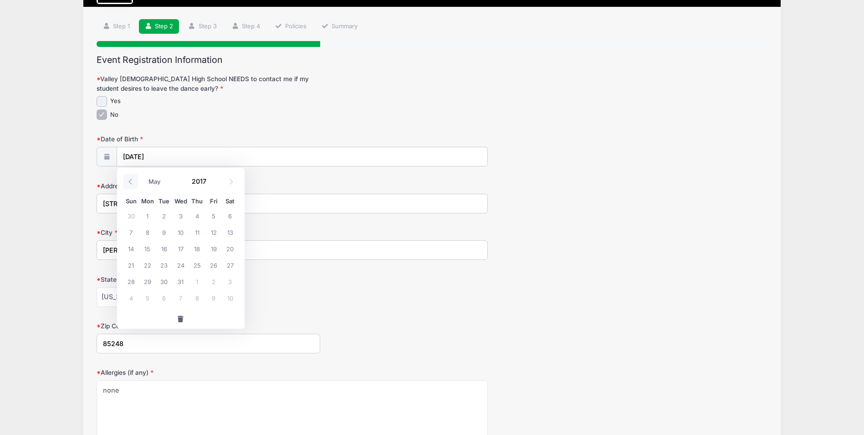
click at [132, 182] on icon at bounding box center [131, 182] width 6 height 6
select select "0"
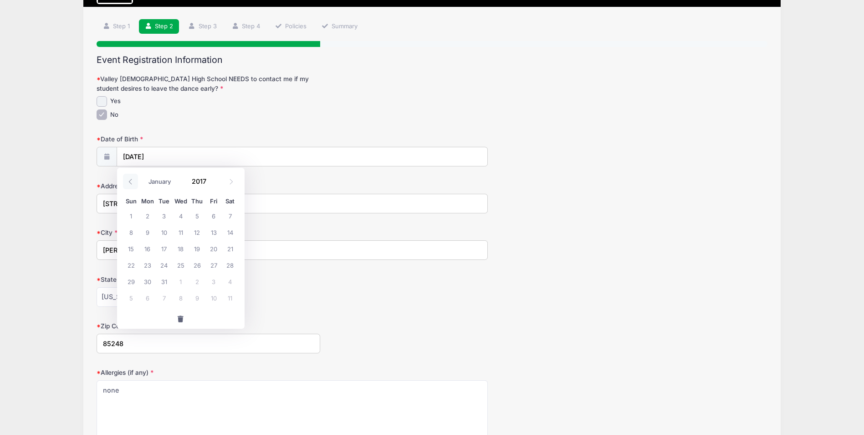
click at [132, 182] on icon at bounding box center [131, 182] width 6 height 6
type input "2016"
click at [132, 182] on icon at bounding box center [131, 182] width 6 height 6
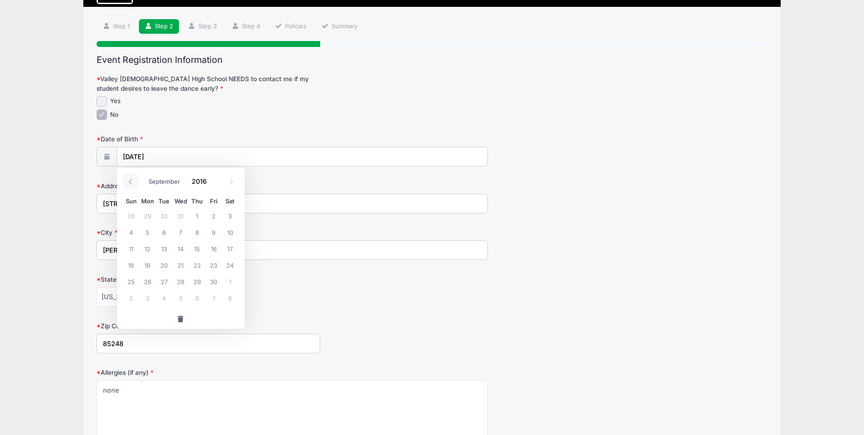
click at [132, 182] on icon at bounding box center [131, 182] width 6 height 6
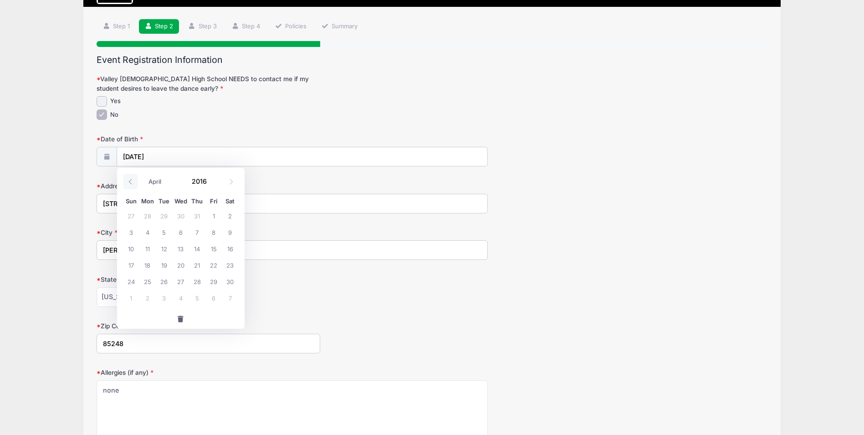
click at [132, 182] on icon at bounding box center [131, 182] width 6 height 6
select select "0"
click at [132, 182] on icon at bounding box center [131, 182] width 6 height 6
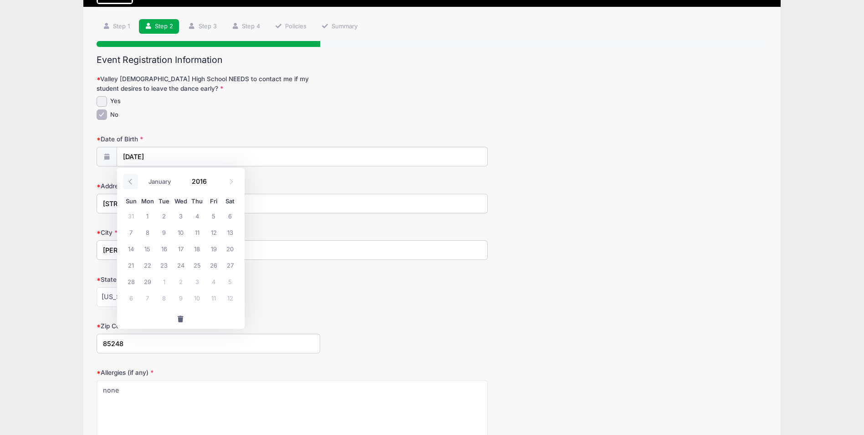
type input "2015"
click at [132, 182] on icon at bounding box center [131, 182] width 6 height 6
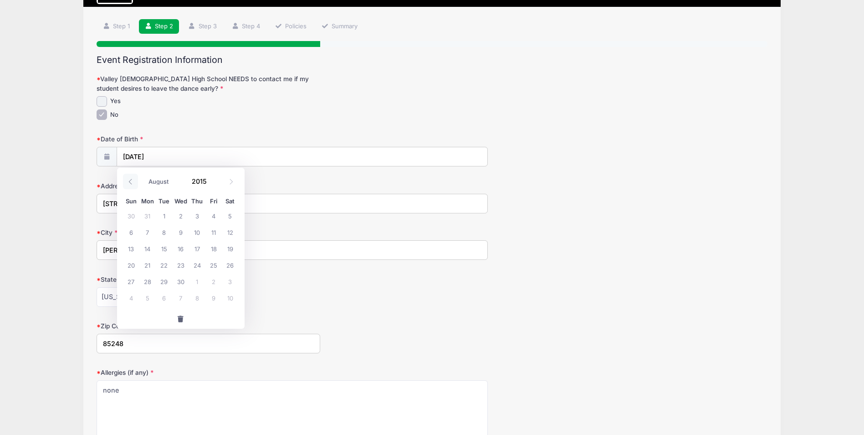
click at [132, 182] on icon at bounding box center [131, 182] width 6 height 6
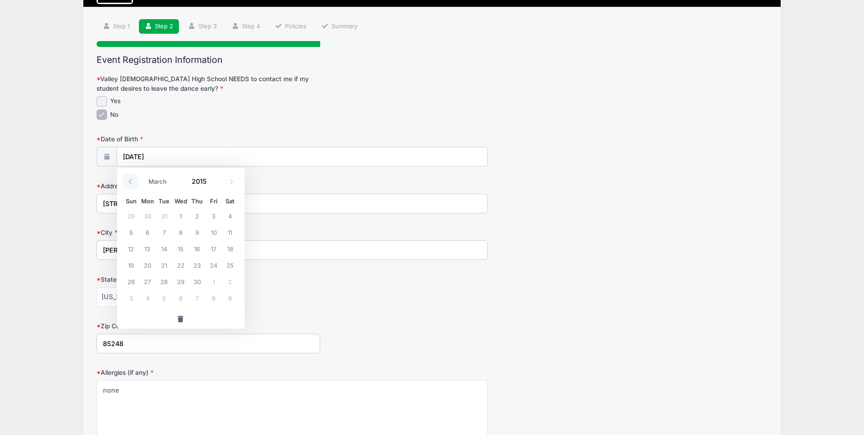
click at [132, 182] on icon at bounding box center [131, 182] width 6 height 6
select select "0"
click at [132, 182] on icon at bounding box center [131, 182] width 6 height 6
type input "2014"
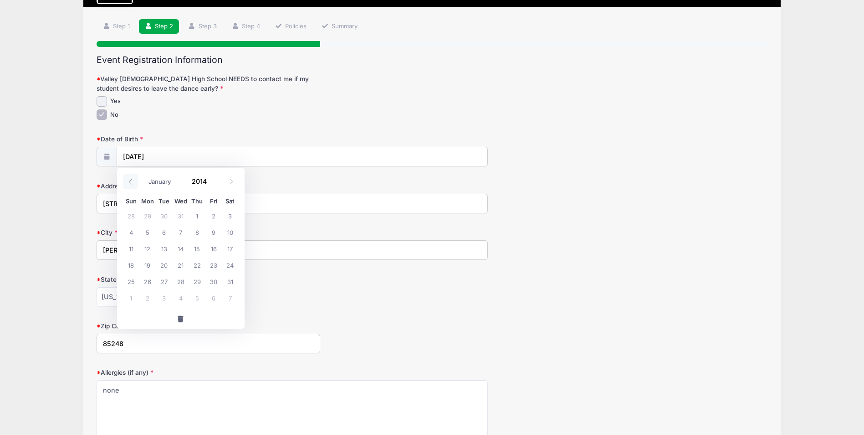
click at [132, 182] on icon at bounding box center [131, 182] width 6 height 6
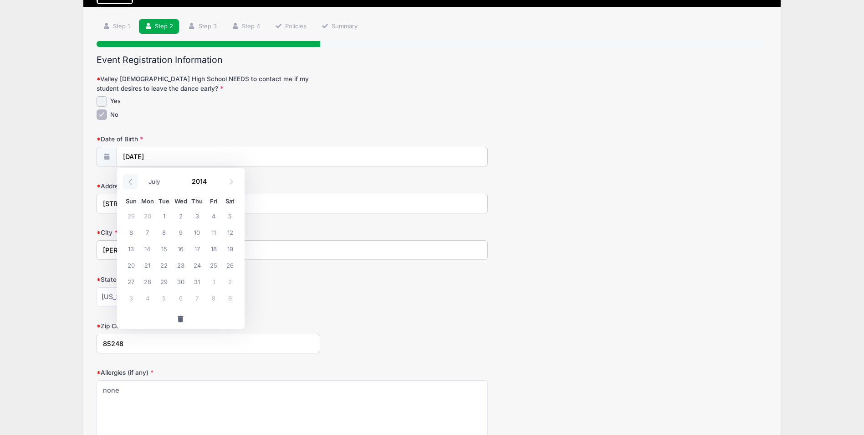
click at [132, 182] on icon at bounding box center [131, 182] width 6 height 6
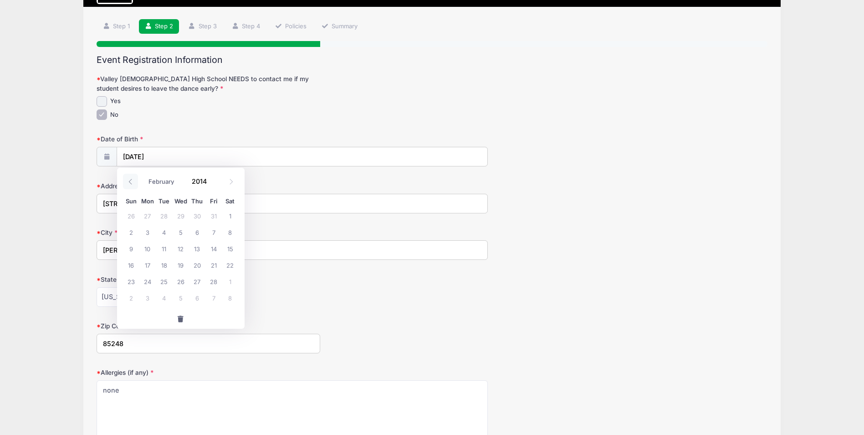
click at [132, 182] on icon at bounding box center [131, 182] width 6 height 6
select select "0"
click at [132, 182] on icon at bounding box center [131, 182] width 6 height 6
type input "2013"
click at [132, 182] on icon at bounding box center [131, 182] width 6 height 6
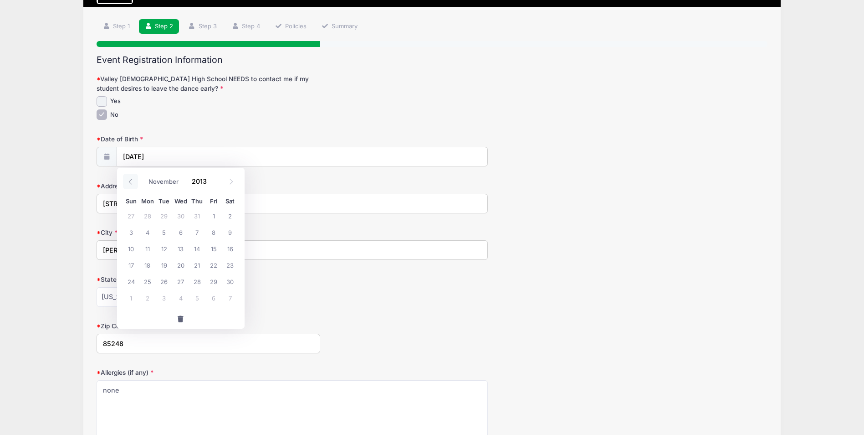
click at [132, 182] on icon at bounding box center [131, 182] width 6 height 6
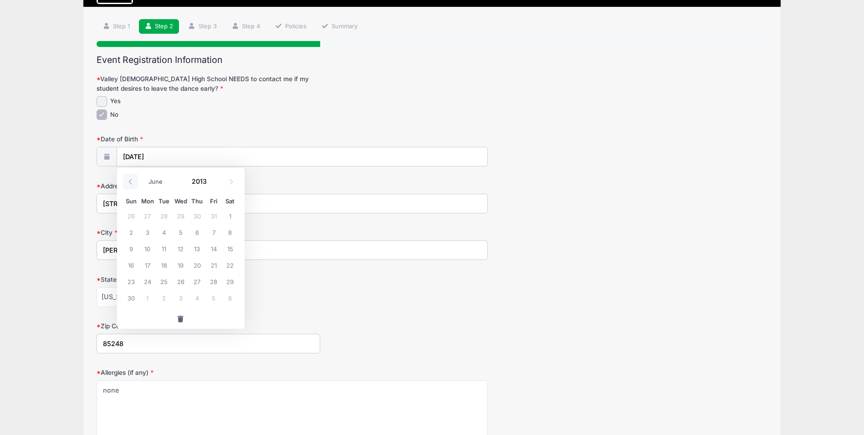
click at [132, 182] on icon at bounding box center [131, 182] width 6 height 6
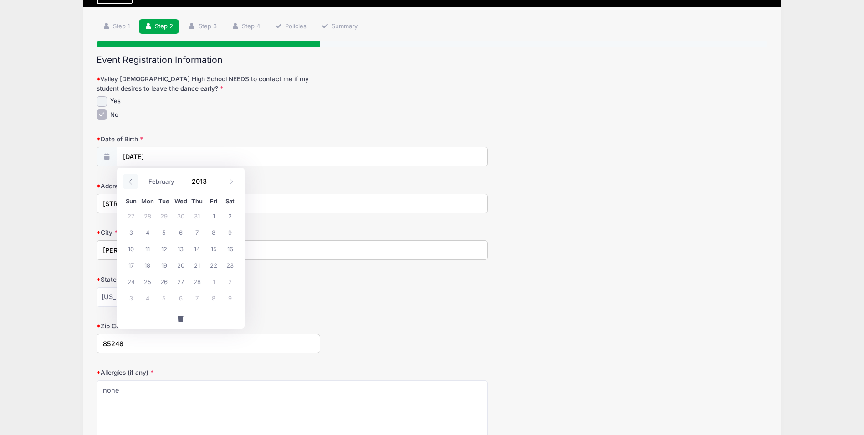
select select "0"
click at [132, 182] on icon at bounding box center [131, 182] width 6 height 6
type input "2012"
click at [132, 182] on icon at bounding box center [131, 182] width 6 height 6
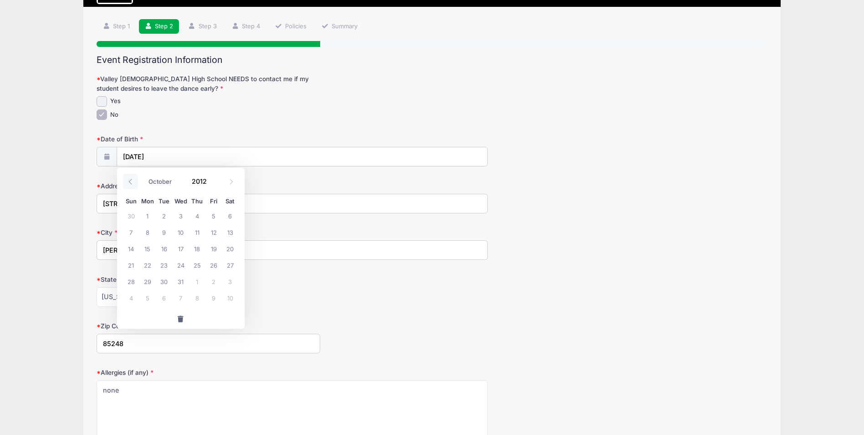
click at [132, 182] on icon at bounding box center [131, 182] width 6 height 6
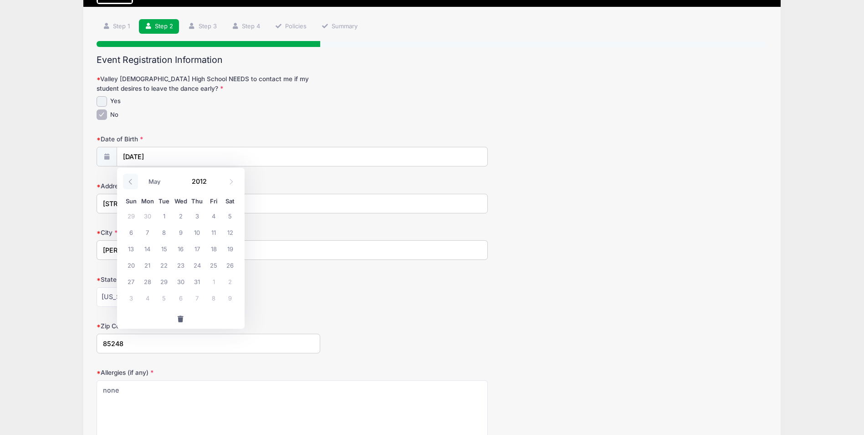
click at [132, 182] on icon at bounding box center [131, 182] width 6 height 6
select select "0"
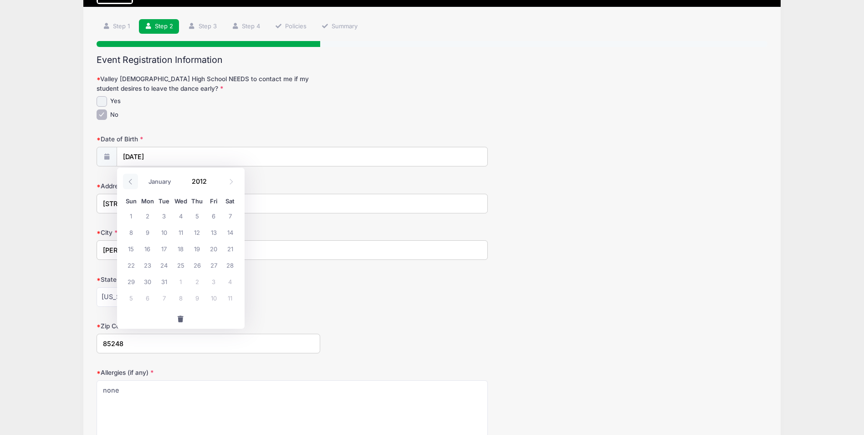
click at [132, 182] on icon at bounding box center [131, 182] width 6 height 6
type input "2011"
click at [132, 182] on icon at bounding box center [131, 182] width 6 height 6
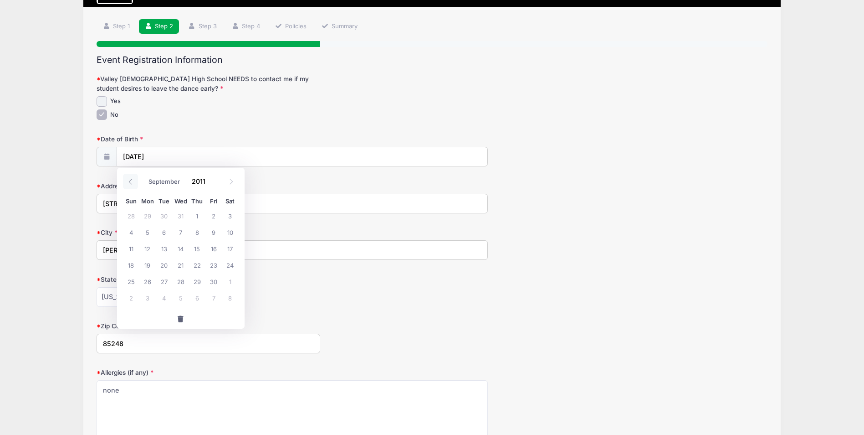
click at [132, 182] on icon at bounding box center [131, 182] width 6 height 6
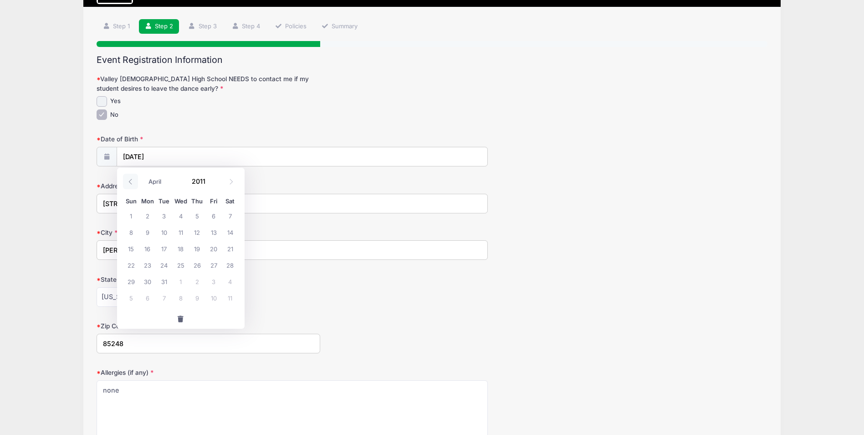
click at [132, 182] on icon at bounding box center [131, 182] width 6 height 6
select select "0"
click at [132, 182] on icon at bounding box center [131, 182] width 6 height 6
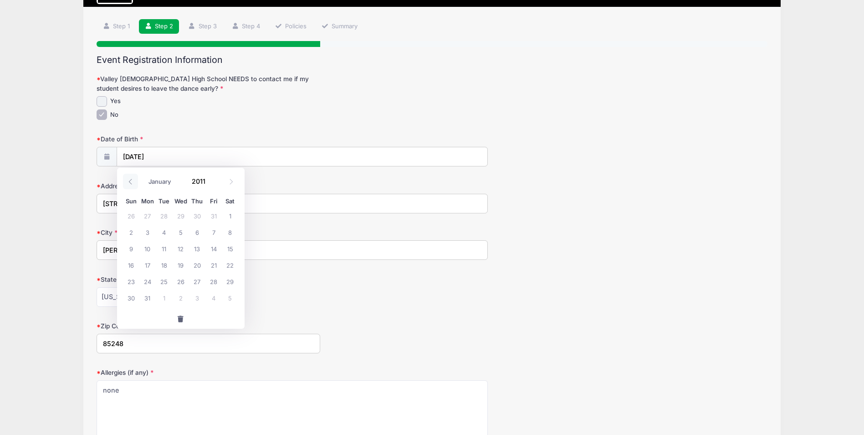
type input "2010"
click at [132, 182] on icon at bounding box center [131, 182] width 6 height 6
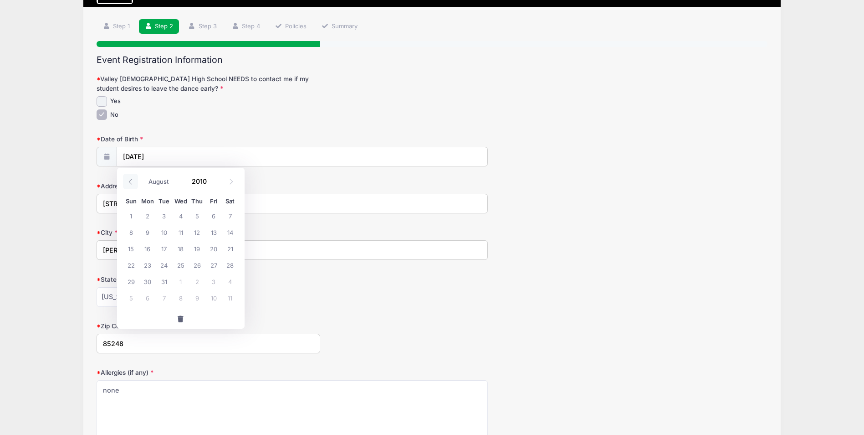
click at [132, 182] on icon at bounding box center [131, 182] width 6 height 6
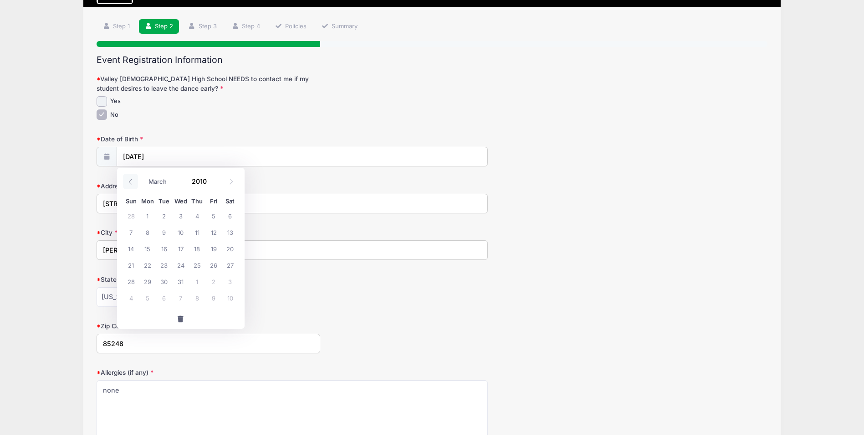
click at [132, 182] on icon at bounding box center [131, 182] width 6 height 6
select select "0"
click at [132, 182] on icon at bounding box center [131, 182] width 6 height 6
type input "2009"
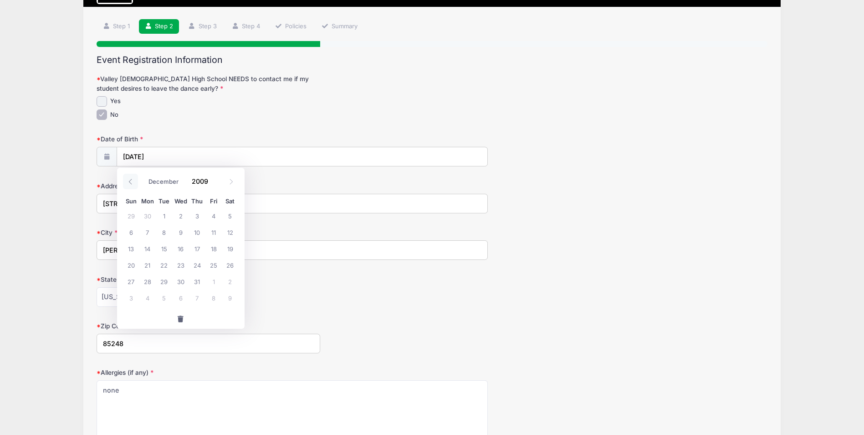
click at [132, 182] on icon at bounding box center [131, 182] width 6 height 6
select select "9"
click at [147, 264] on span "19" at bounding box center [147, 264] width 16 height 16
type input "[DATE]"
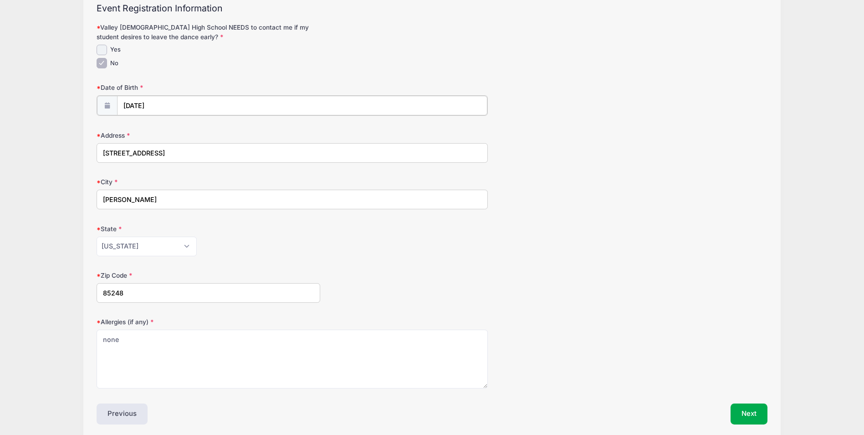
scroll to position [139, 0]
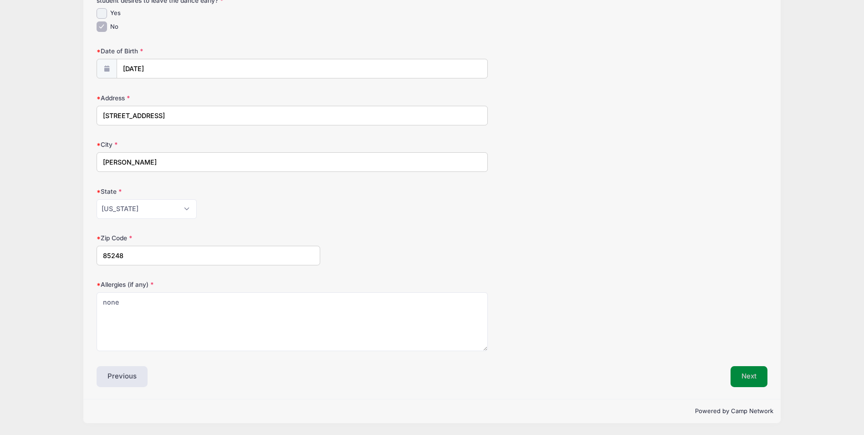
click at [744, 370] on button "Next" at bounding box center [749, 376] width 37 height 21
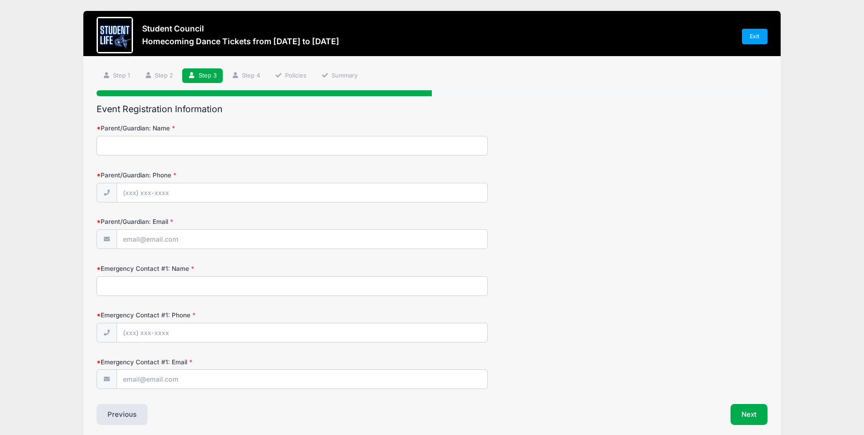
scroll to position [0, 0]
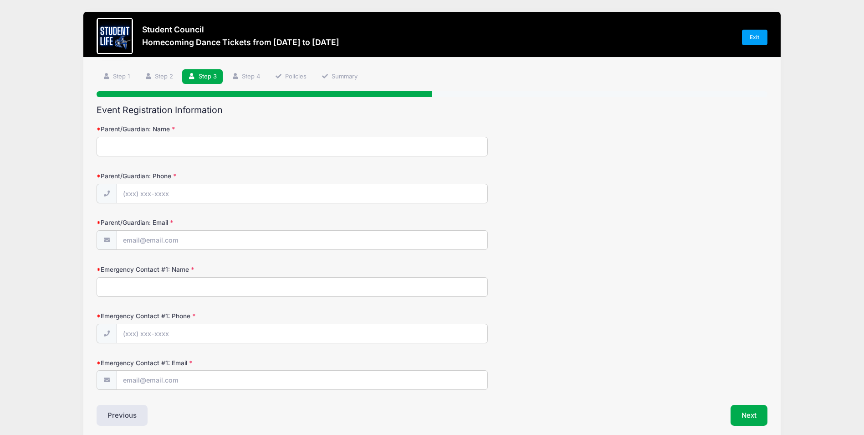
click at [341, 148] on input "Parent/Guardian: Name" at bounding box center [292, 147] width 391 height 20
type input "t"
type input "[PERSON_NAME]"
click at [315, 188] on input "Parent/Guardian: Phone" at bounding box center [302, 194] width 371 height 20
type input "[PHONE_NUMBER]"
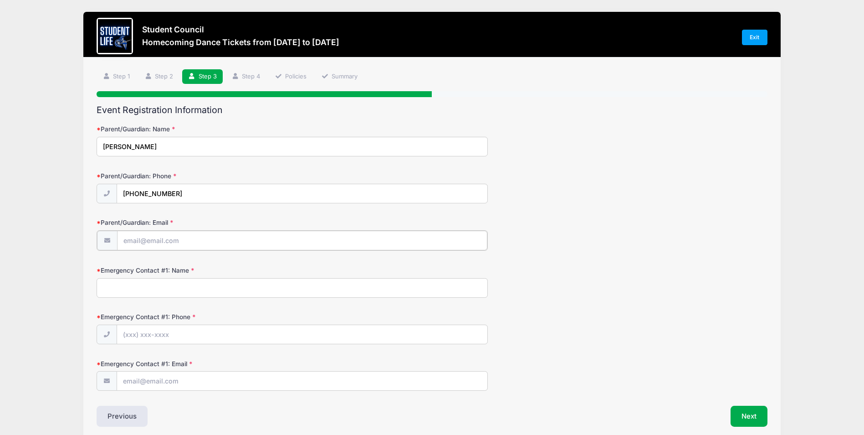
click at [280, 241] on input "Parent/Guardian: Email" at bounding box center [302, 241] width 371 height 20
type input "[EMAIL_ADDRESS][DOMAIN_NAME]"
click at [277, 289] on input "Emergency Contact #1: Name" at bounding box center [292, 287] width 391 height 20
type input "t"
type input "[PERSON_NAME]"
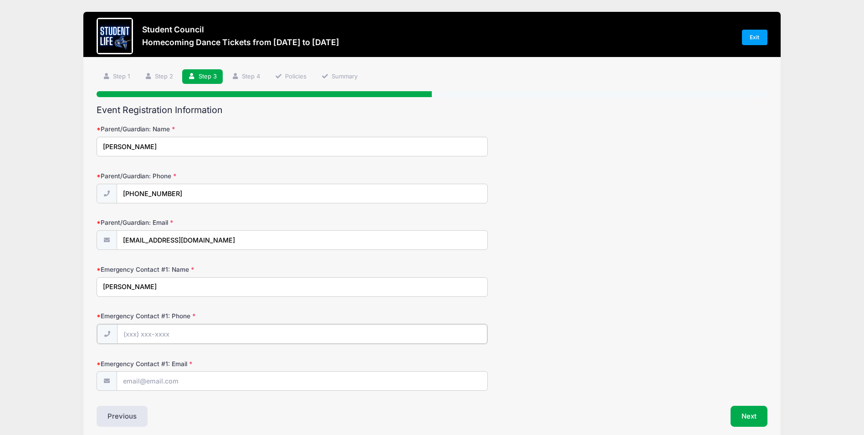
click at [287, 338] on input "Emergency Contact #1: Phone" at bounding box center [302, 334] width 371 height 20
type input "[PHONE_NUMBER]"
click at [246, 397] on div "Event Registration Information Parent/Guardian: Name [PERSON_NAME] Parent/Guard…" at bounding box center [432, 265] width 671 height 321
click at [261, 380] on input "Emergency Contact #1: Email" at bounding box center [302, 380] width 371 height 20
type input "[PERSON_NAME][EMAIL_ADDRESS][DOMAIN_NAME]"
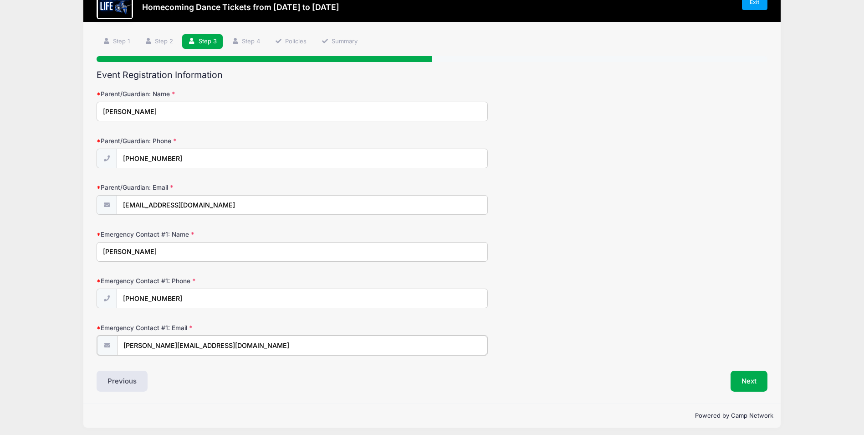
scroll to position [40, 0]
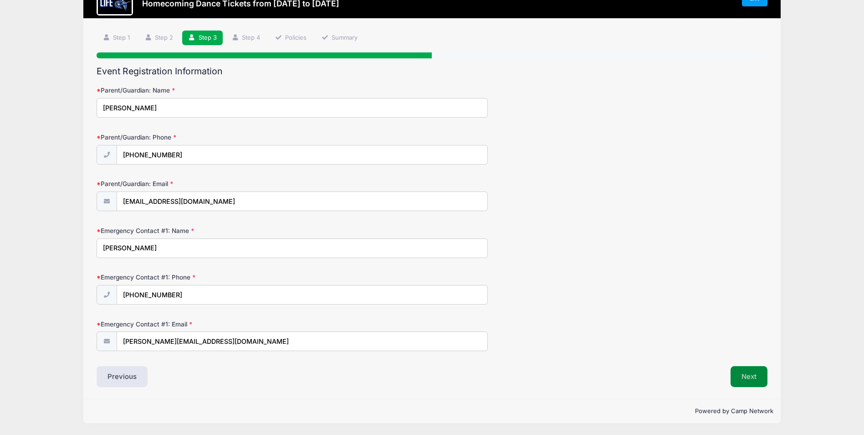
click at [749, 376] on button "Next" at bounding box center [749, 376] width 37 height 21
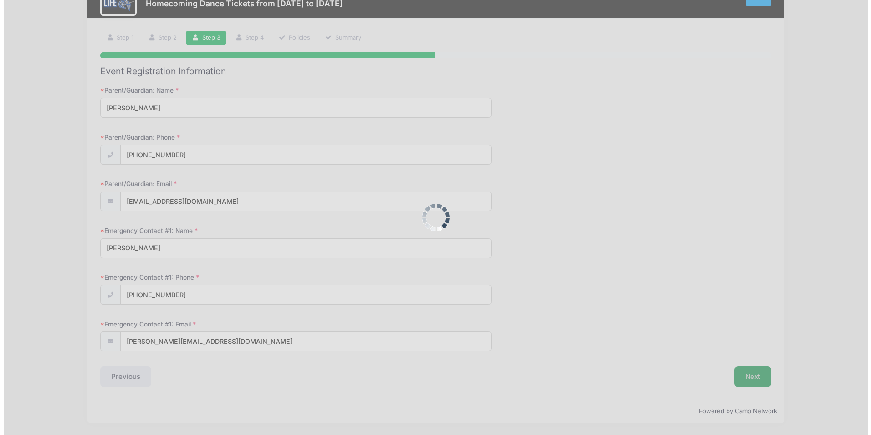
scroll to position [0, 0]
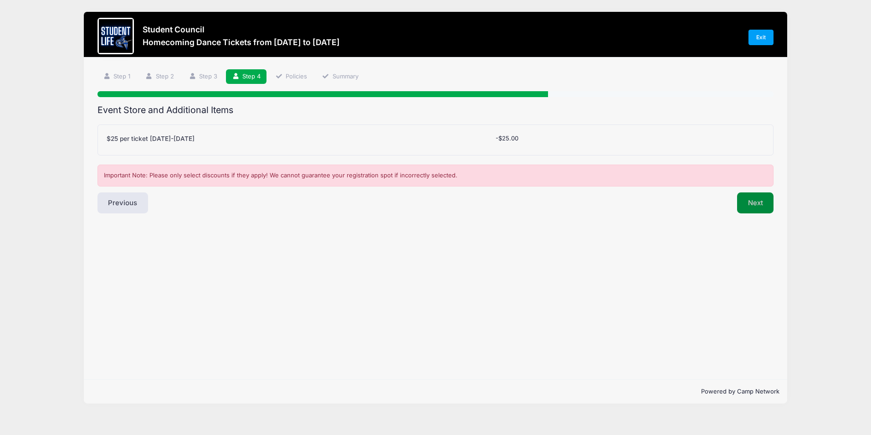
click at [755, 203] on button "Next" at bounding box center [755, 202] width 37 height 21
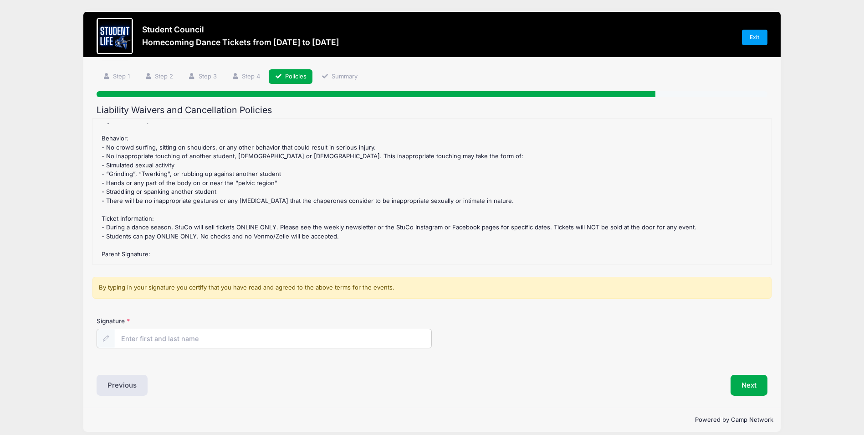
scroll to position [61, 0]
click at [286, 337] on input "Signature" at bounding box center [273, 339] width 316 height 20
type input "[PERSON_NAME]"
click at [744, 383] on button "Next" at bounding box center [749, 384] width 37 height 21
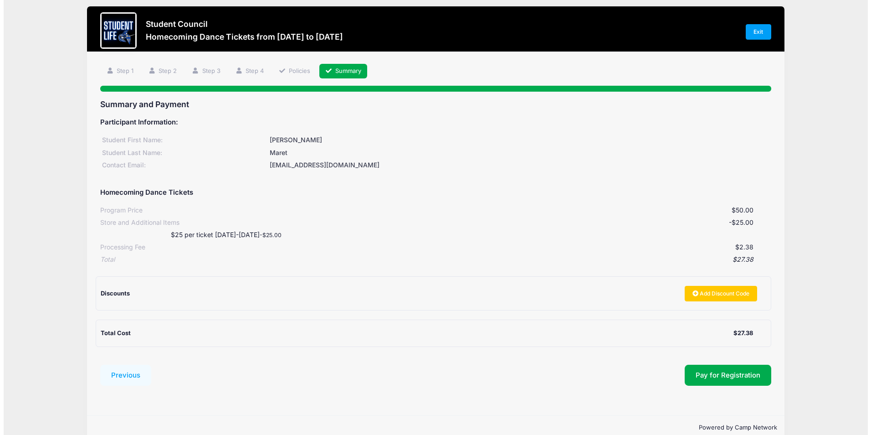
scroll to position [22, 0]
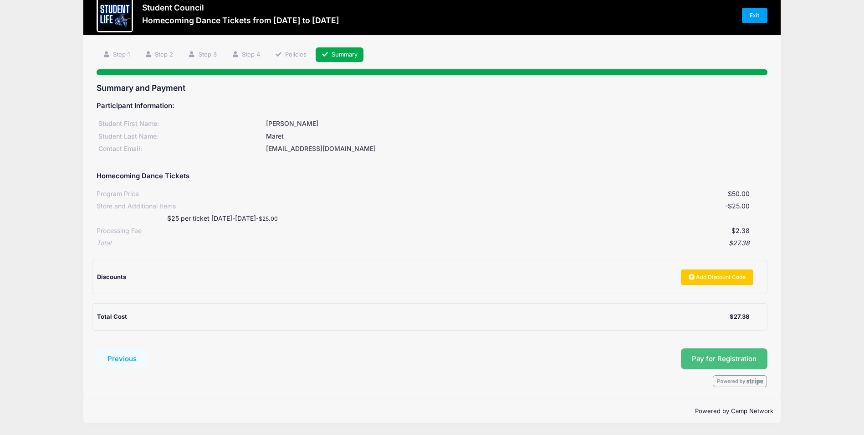
click at [718, 364] on button "Pay for Registration" at bounding box center [724, 358] width 87 height 21
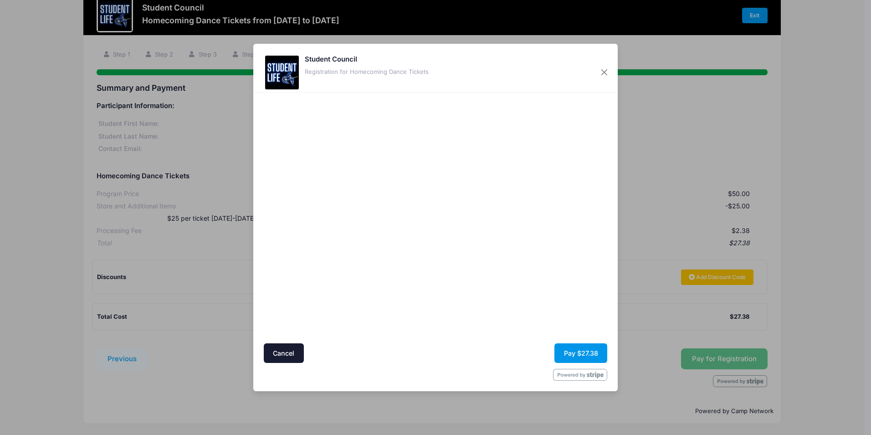
click at [595, 352] on button "Pay $27.38" at bounding box center [580, 353] width 53 height 20
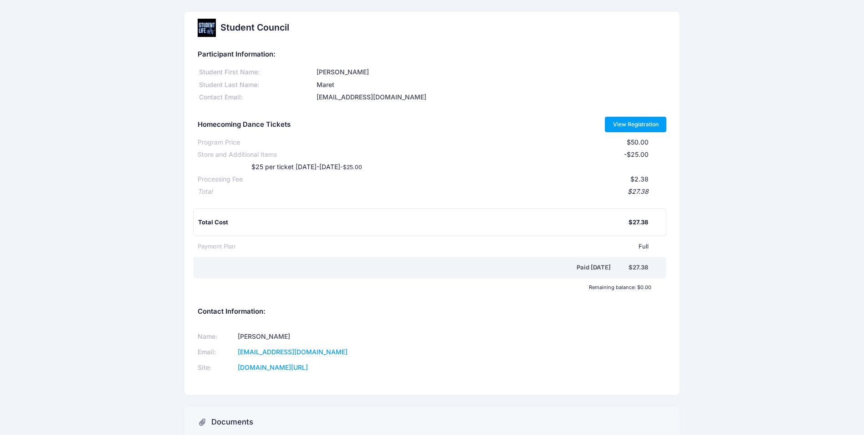
click at [641, 128] on link "View Registration" at bounding box center [636, 124] width 62 height 15
